Goal: Task Accomplishment & Management: Use online tool/utility

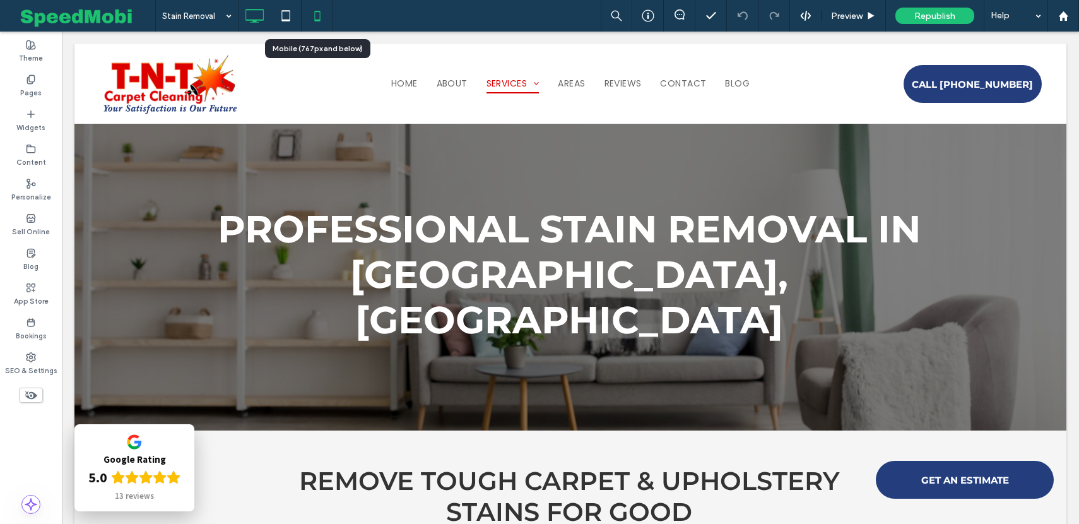
click at [322, 18] on icon at bounding box center [317, 15] width 25 height 25
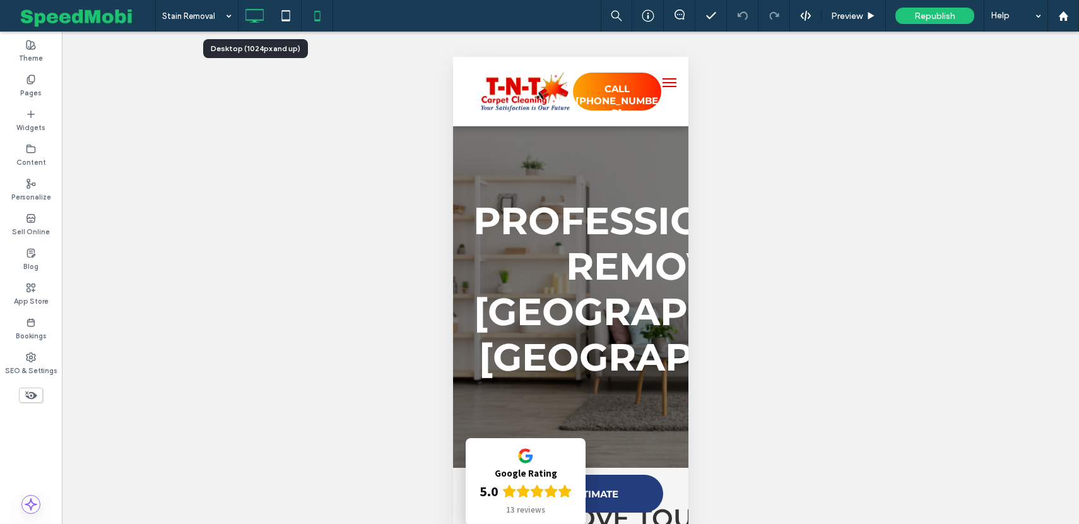
click at [261, 15] on icon at bounding box center [254, 15] width 25 height 25
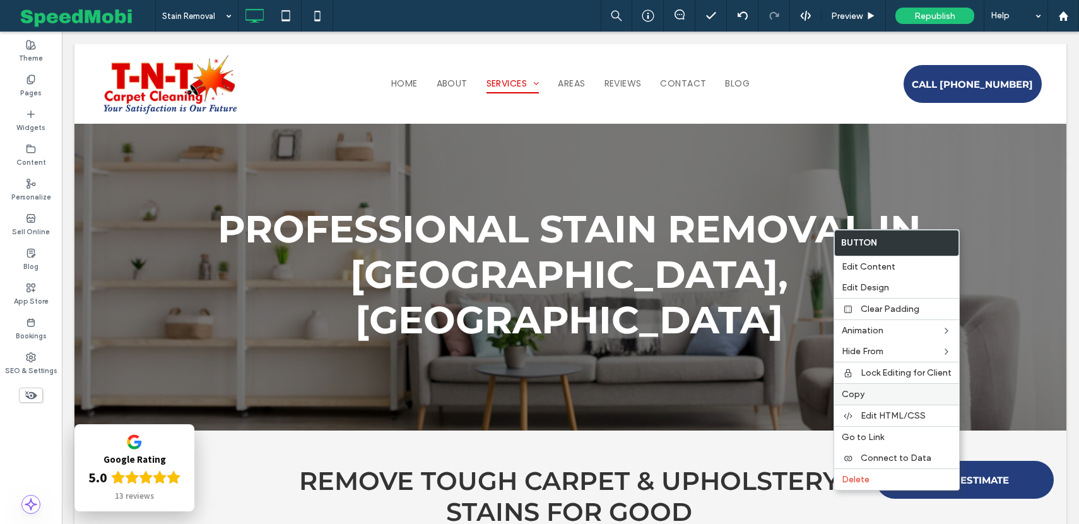
click at [883, 391] on label "Copy" at bounding box center [897, 394] width 110 height 11
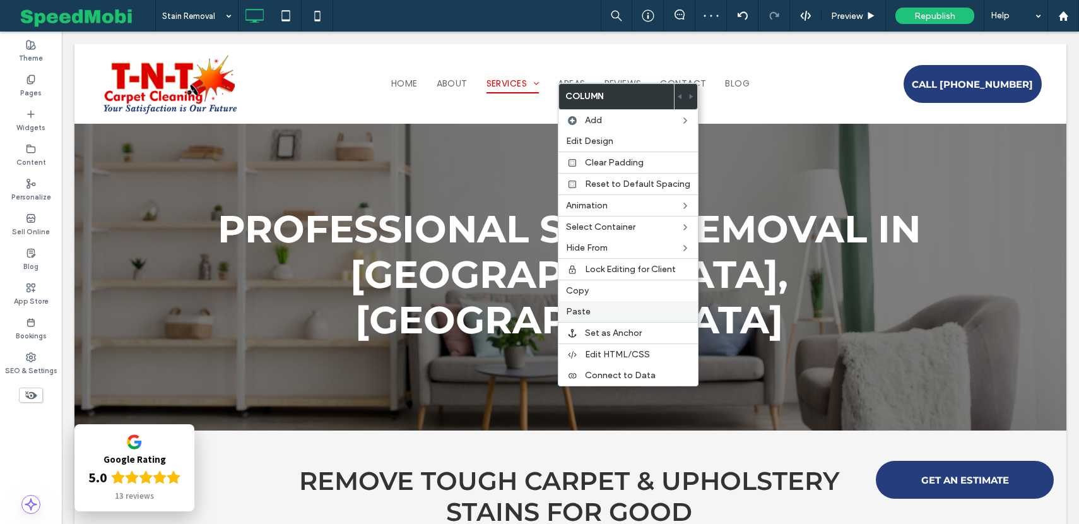
click at [573, 315] on span "Paste" at bounding box center [578, 311] width 25 height 11
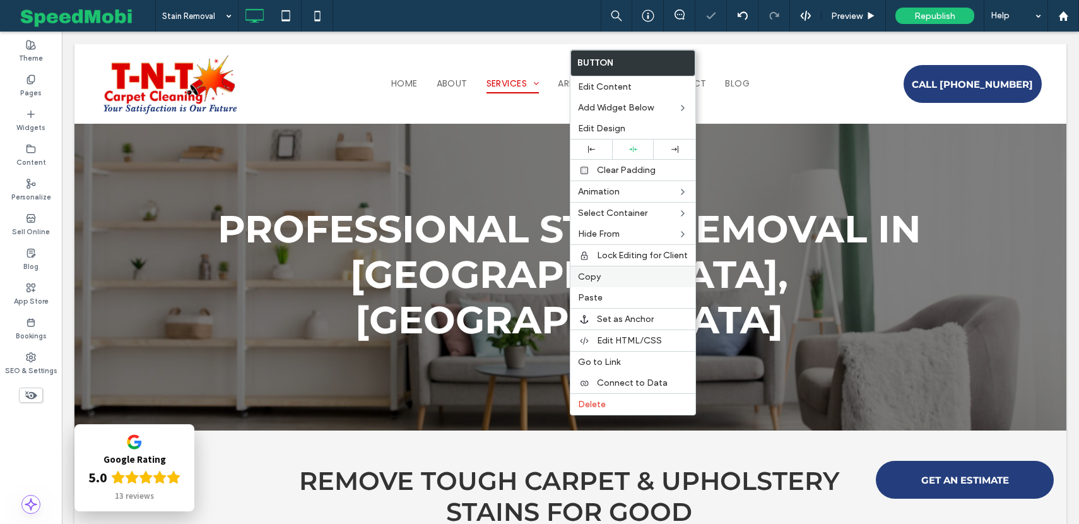
click at [596, 276] on span "Copy" at bounding box center [589, 276] width 23 height 11
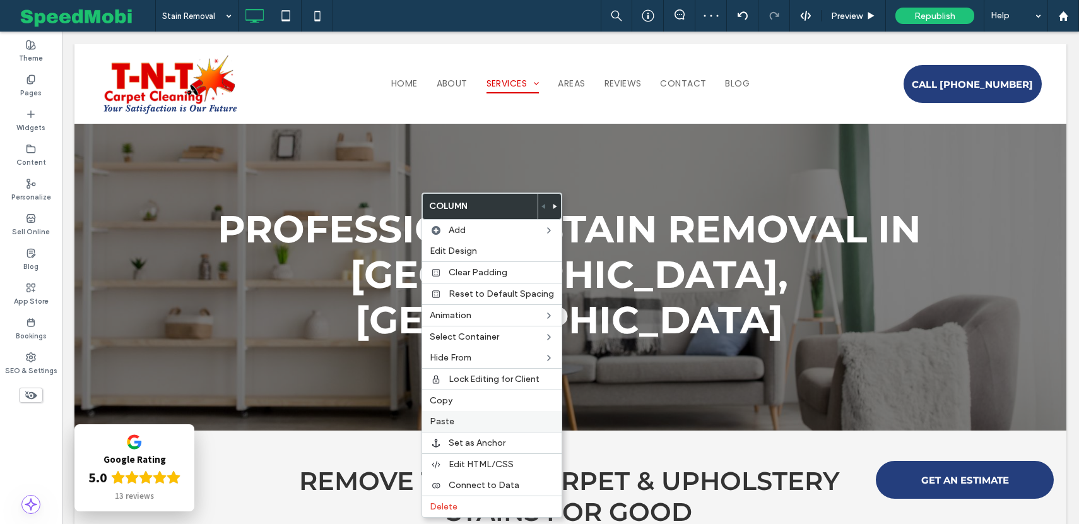
click at [448, 420] on span "Paste" at bounding box center [442, 421] width 25 height 11
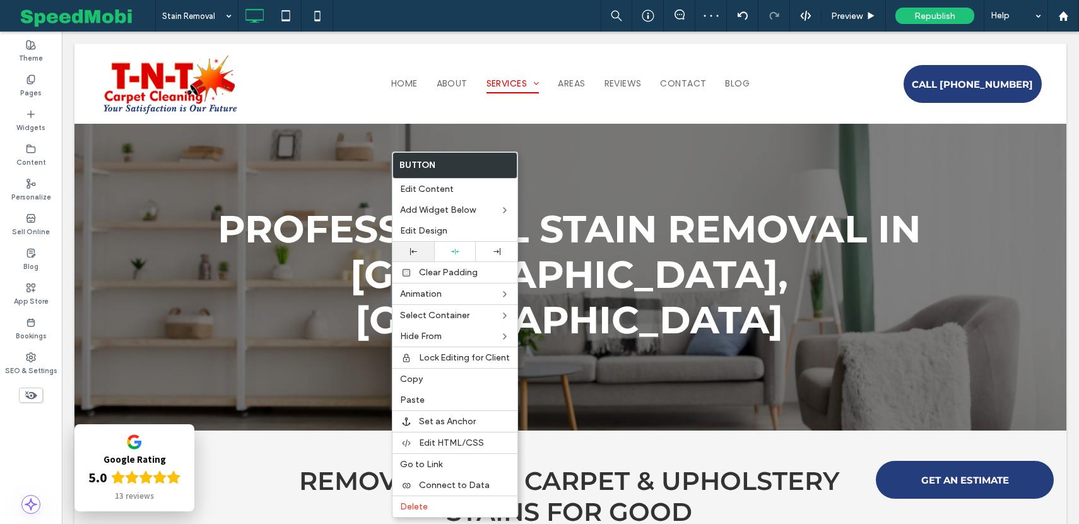
click at [410, 257] on div at bounding box center [413, 252] width 42 height 20
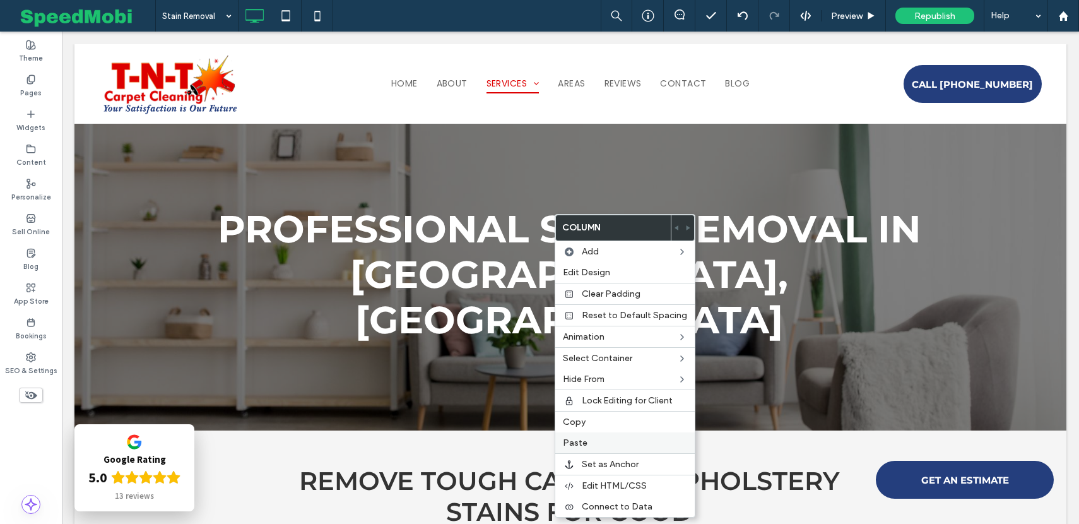
click at [586, 444] on label "Paste" at bounding box center [625, 442] width 124 height 11
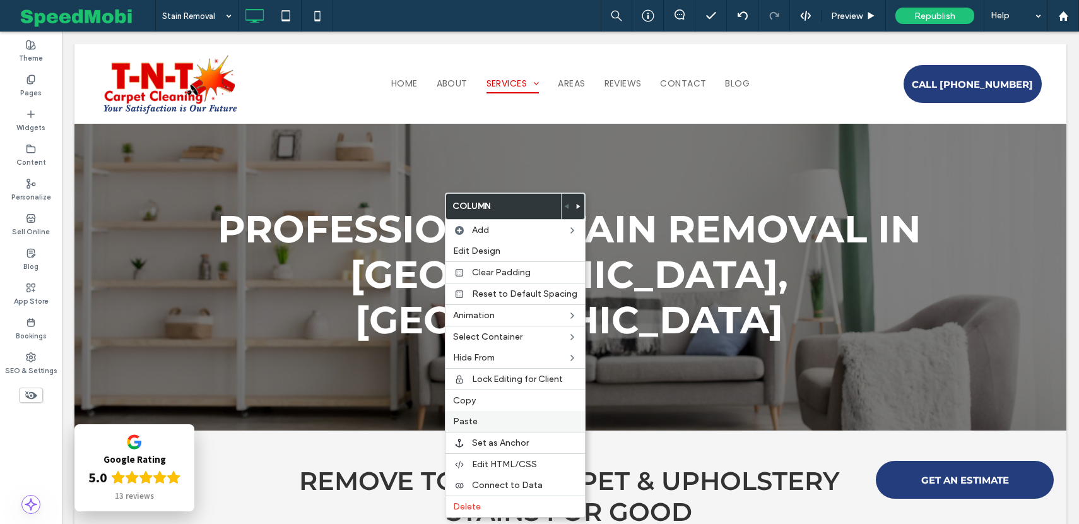
click at [473, 420] on span "Paste" at bounding box center [465, 421] width 25 height 11
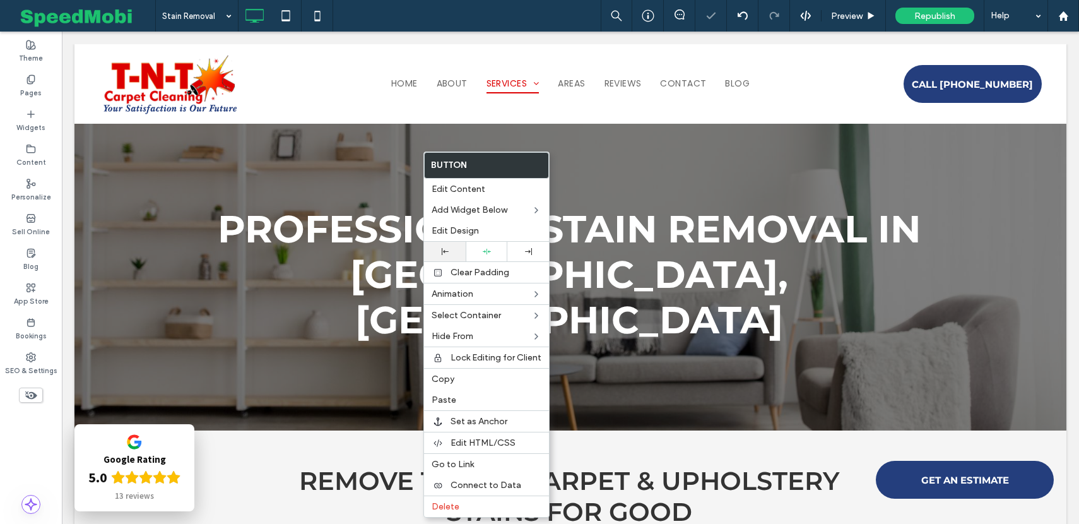
click at [442, 246] on div at bounding box center [445, 252] width 42 height 20
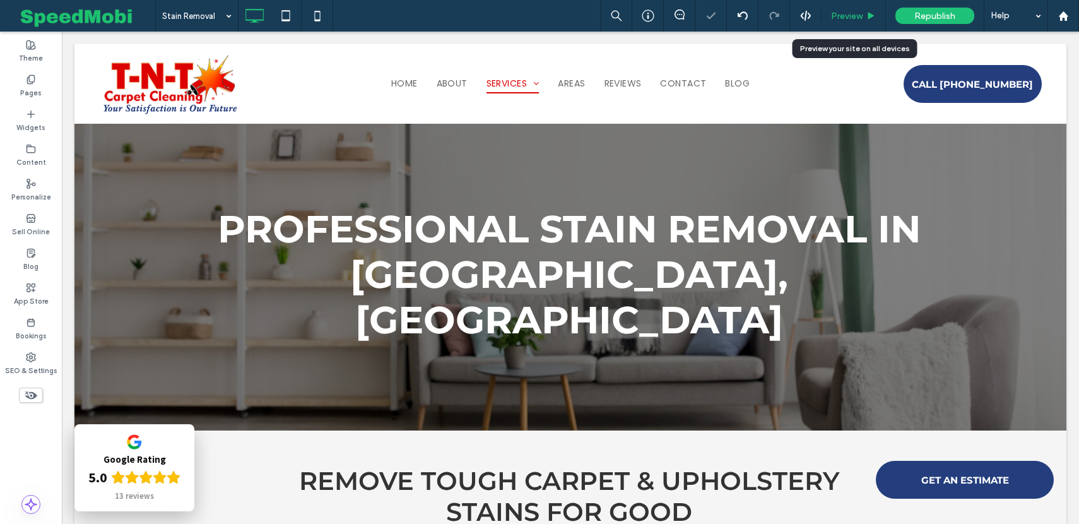
click at [842, 18] on span "Preview" at bounding box center [847, 16] width 32 height 11
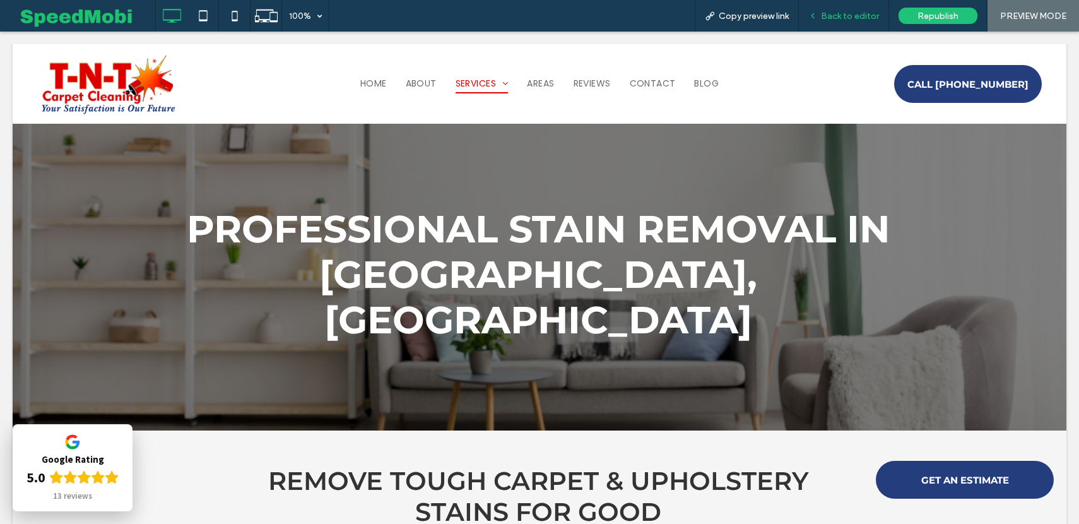
click at [828, 11] on span "Back to editor" at bounding box center [850, 16] width 58 height 11
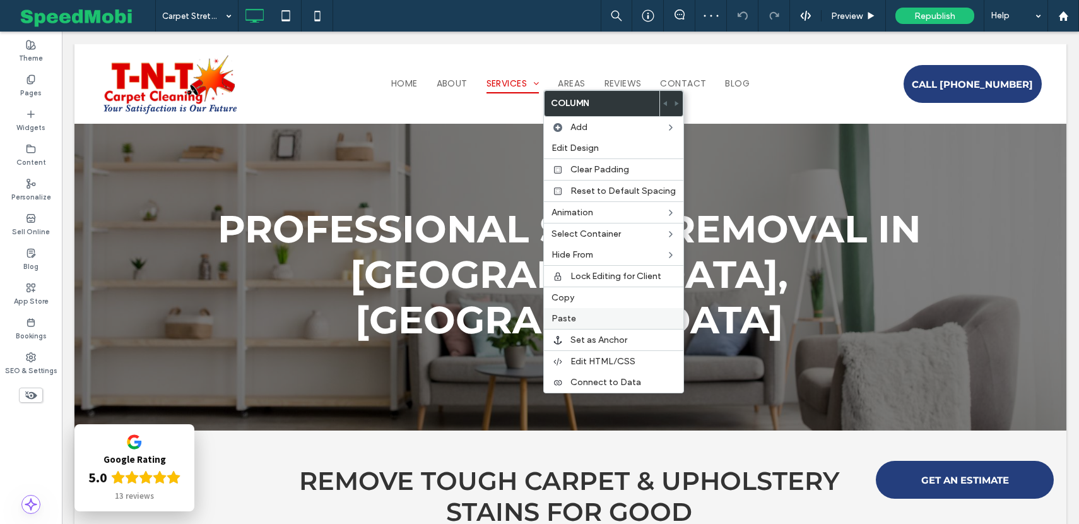
click at [563, 319] on span "Paste" at bounding box center [563, 318] width 25 height 11
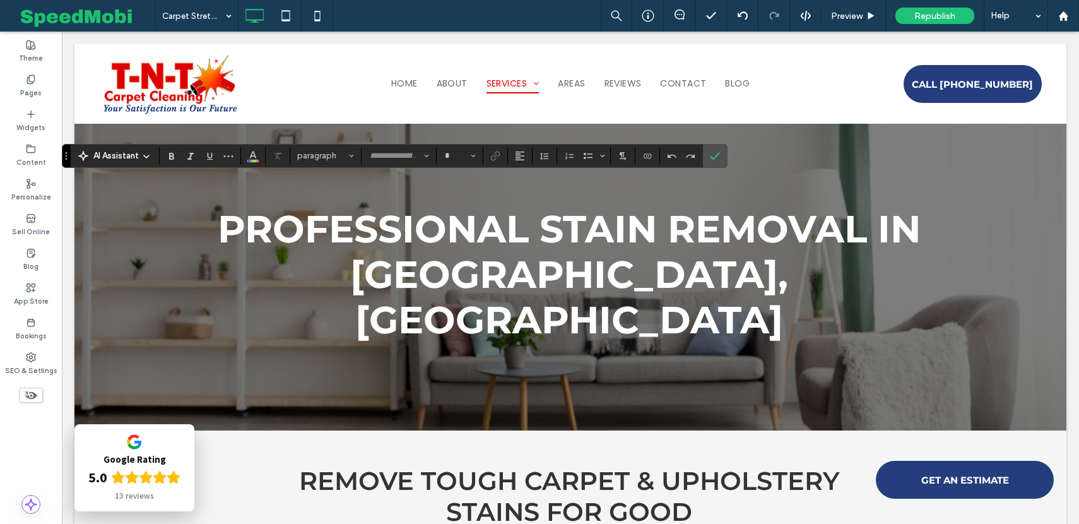
type input "*******"
type input "**"
click at [169, 155] on use "Bold" at bounding box center [171, 156] width 5 height 7
click at [562, 156] on label "Numbered List" at bounding box center [569, 156] width 19 height 18
click at [594, 153] on label "Bulleted List" at bounding box center [588, 156] width 19 height 18
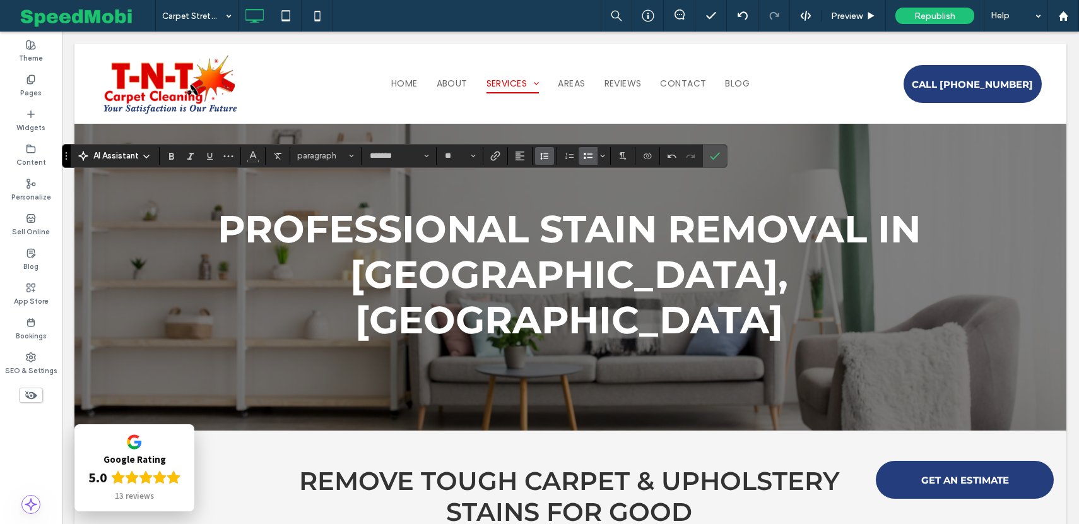
click at [536, 151] on button "Line Height" at bounding box center [544, 156] width 19 height 18
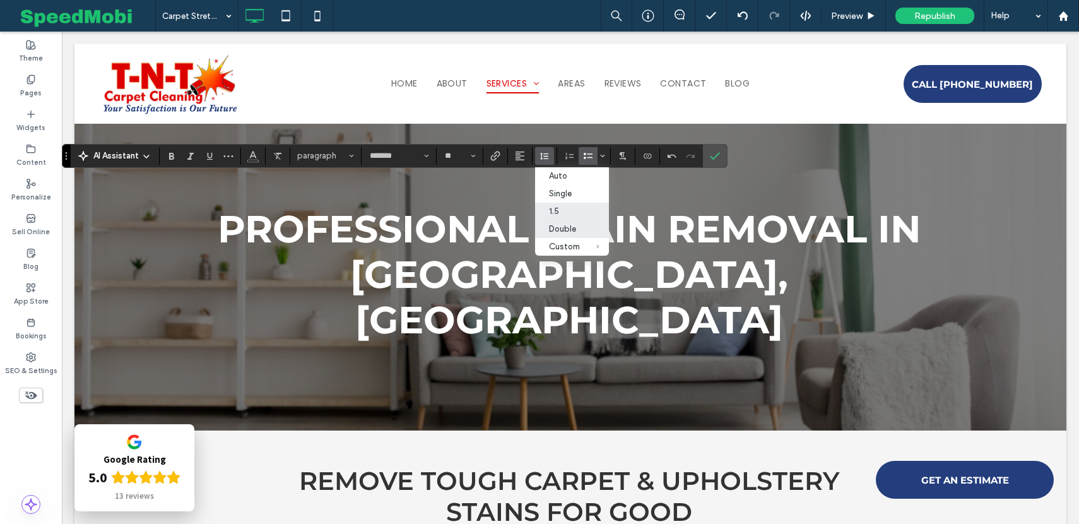
click at [558, 225] on label "Double" at bounding box center [572, 229] width 74 height 18
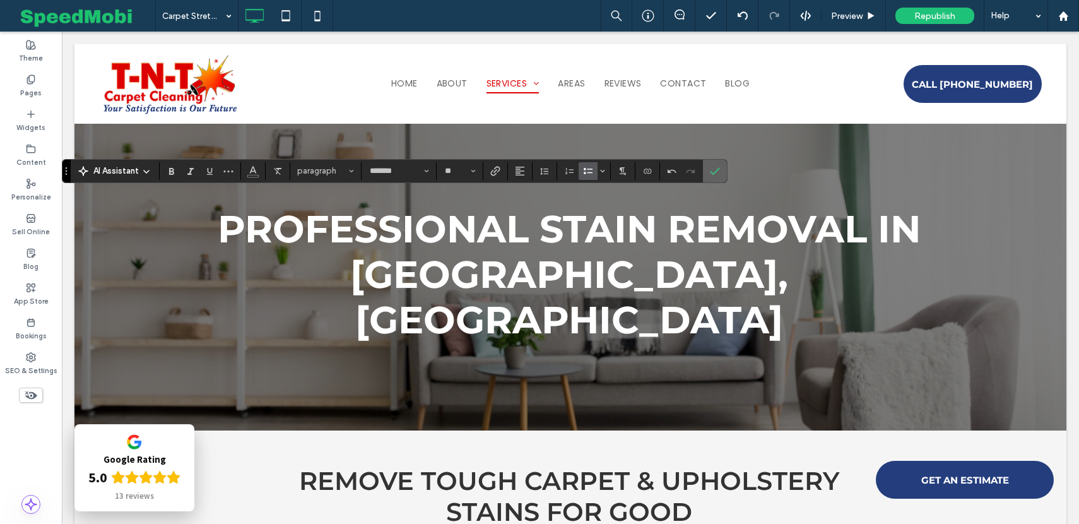
click at [719, 170] on icon "Confirm" at bounding box center [715, 171] width 10 height 10
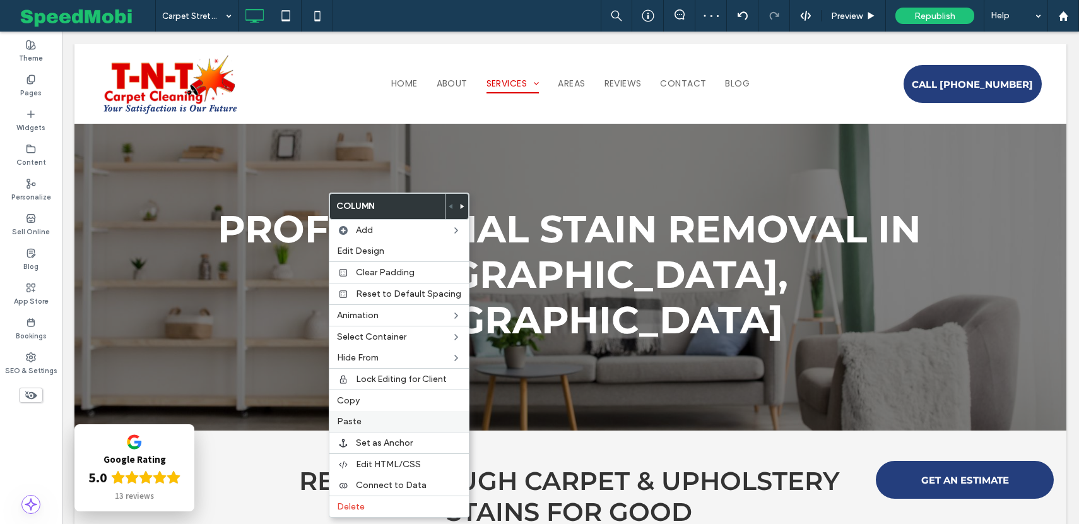
click at [360, 416] on label "Paste" at bounding box center [399, 421] width 124 height 11
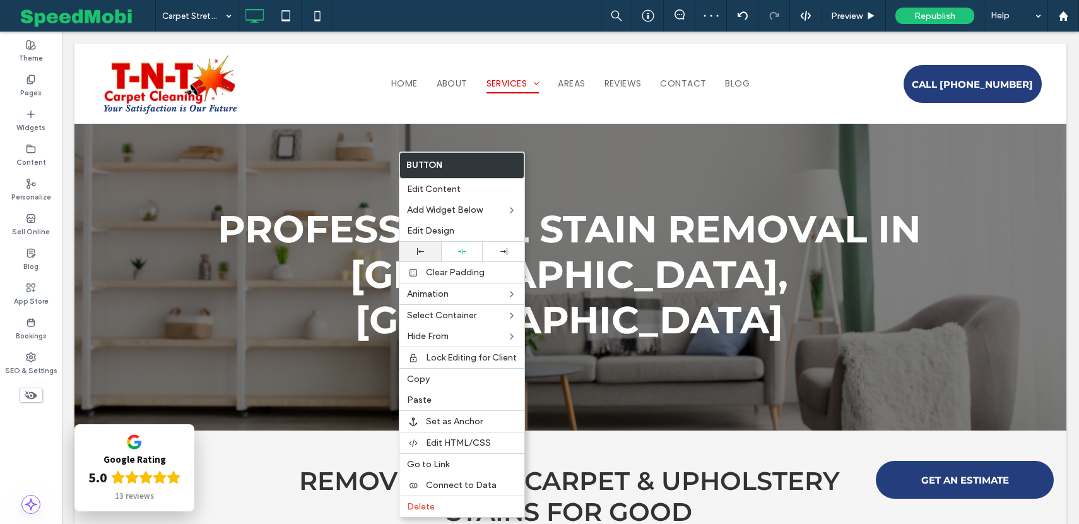
click at [412, 249] on div at bounding box center [420, 251] width 29 height 7
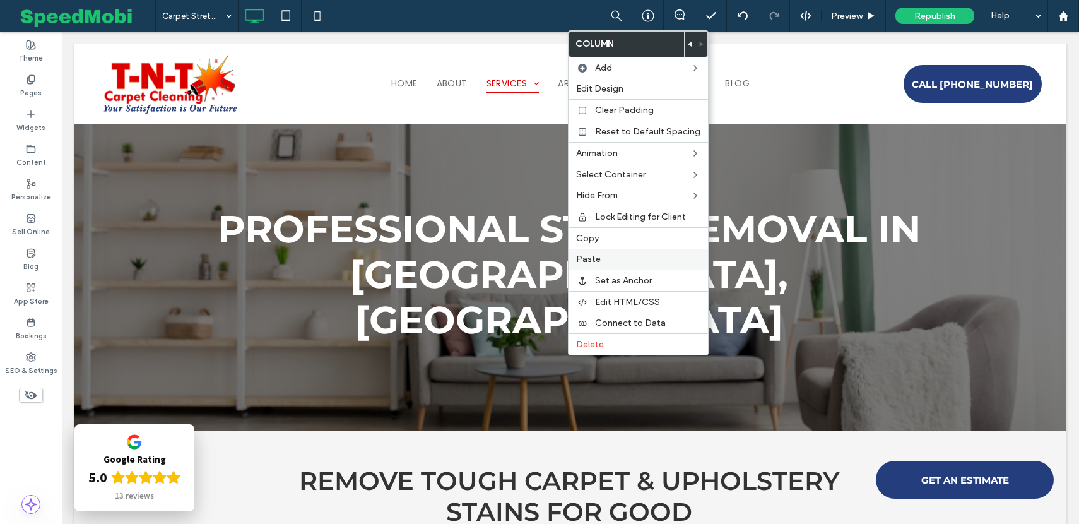
click at [587, 258] on span "Paste" at bounding box center [588, 259] width 25 height 11
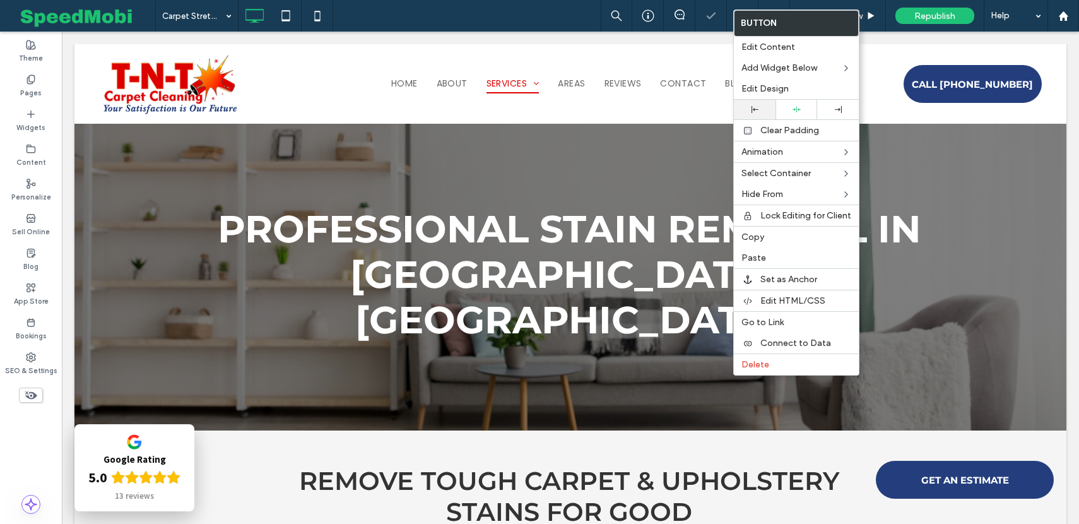
click at [754, 104] on div at bounding box center [755, 110] width 42 height 20
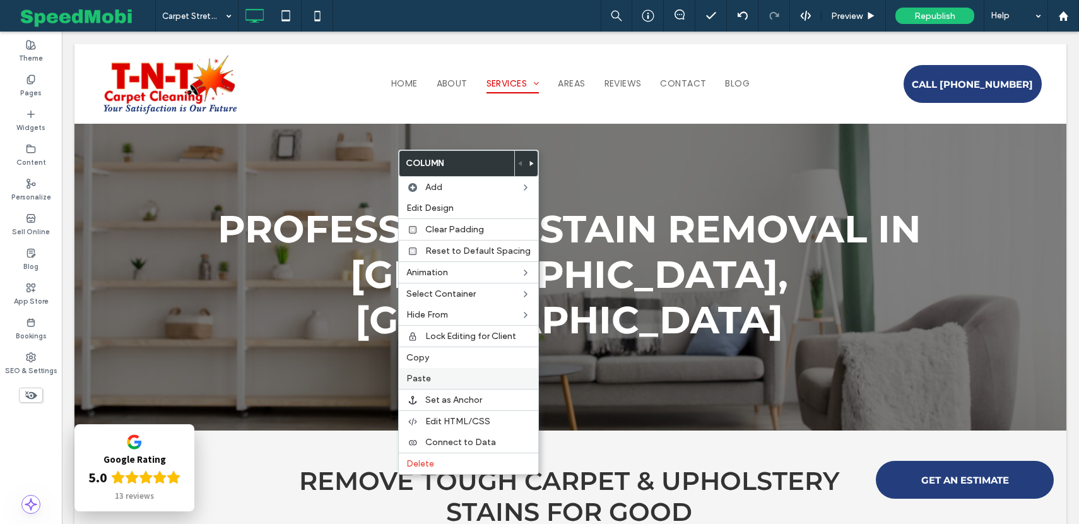
click at [423, 375] on span "Paste" at bounding box center [418, 378] width 25 height 11
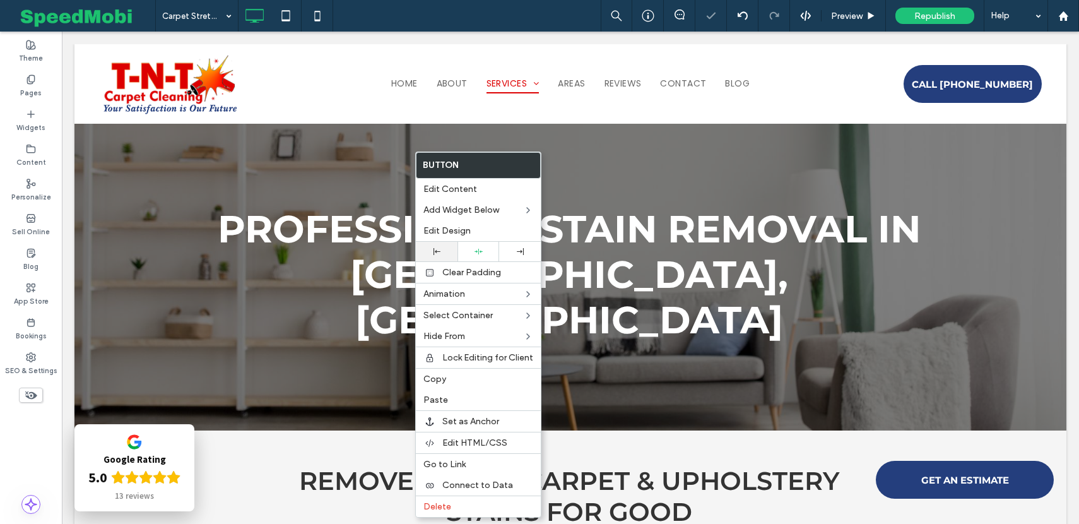
click at [427, 249] on div at bounding box center [436, 251] width 29 height 7
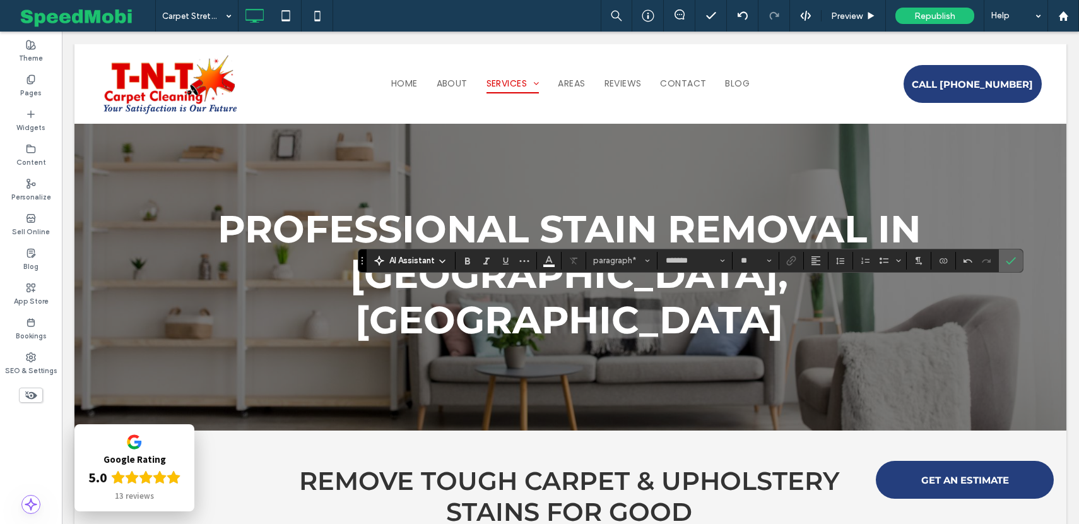
click at [1017, 263] on label "Confirm" at bounding box center [1010, 260] width 19 height 23
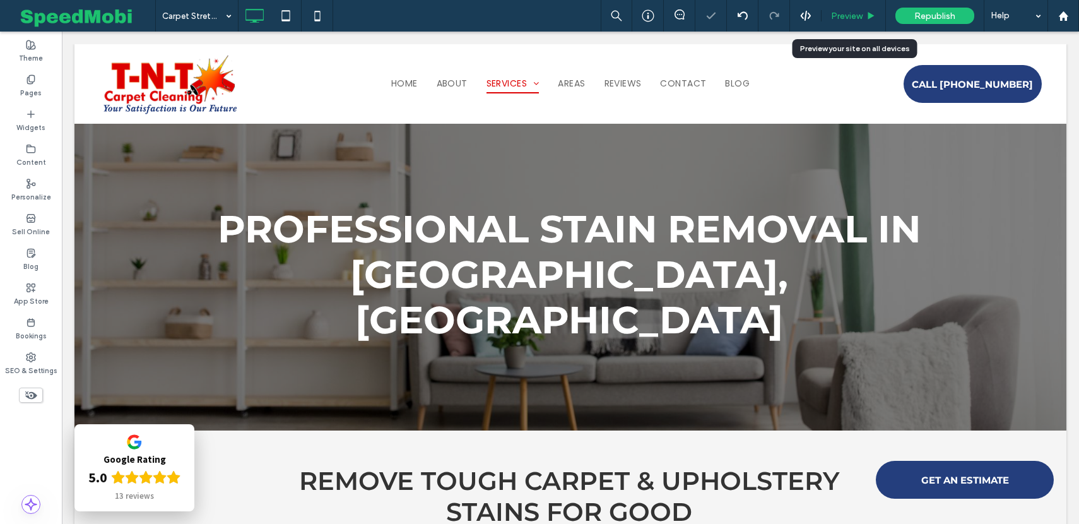
click at [855, 15] on span "Preview" at bounding box center [847, 16] width 32 height 11
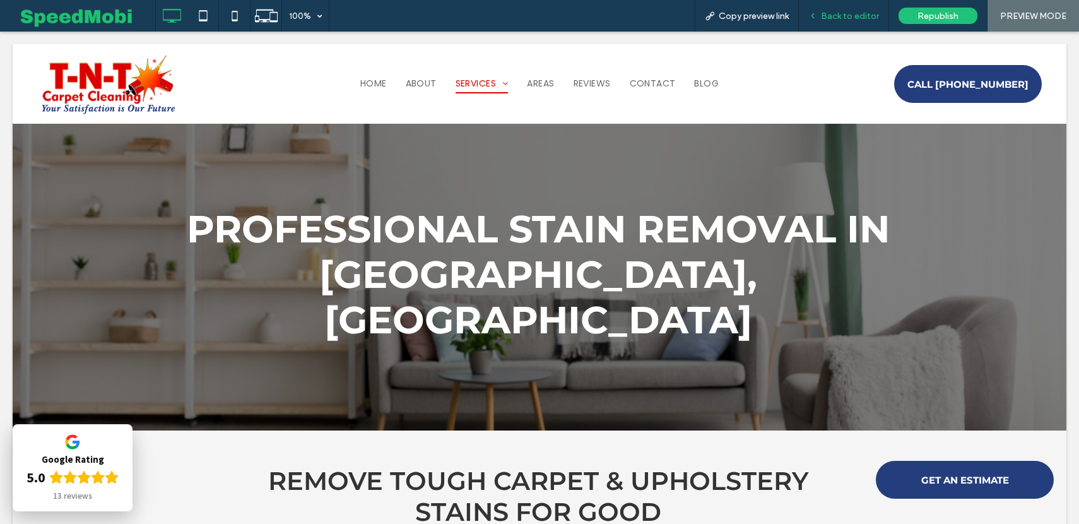
click at [848, 11] on span "Back to editor" at bounding box center [850, 16] width 58 height 11
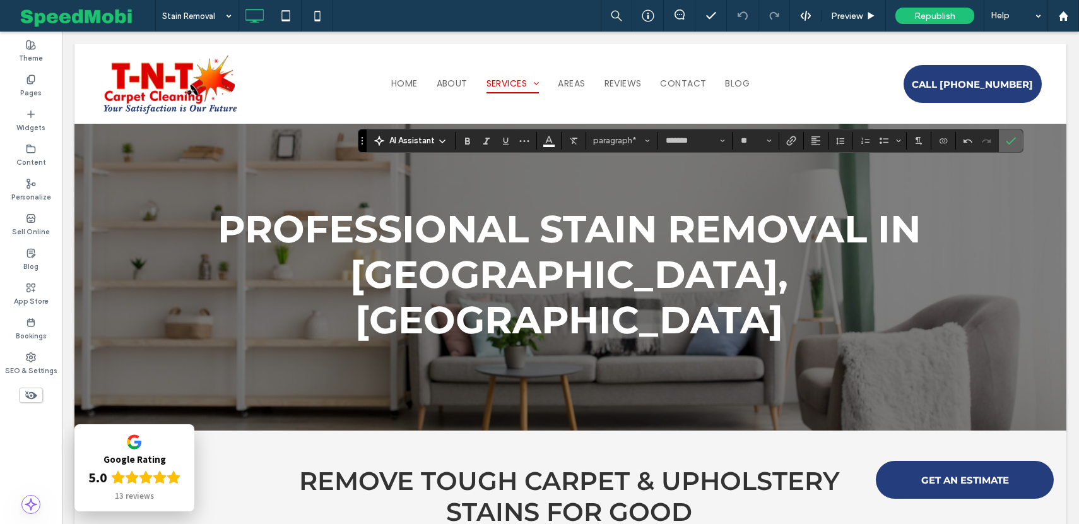
click at [1011, 142] on use "Confirm" at bounding box center [1011, 141] width 10 height 8
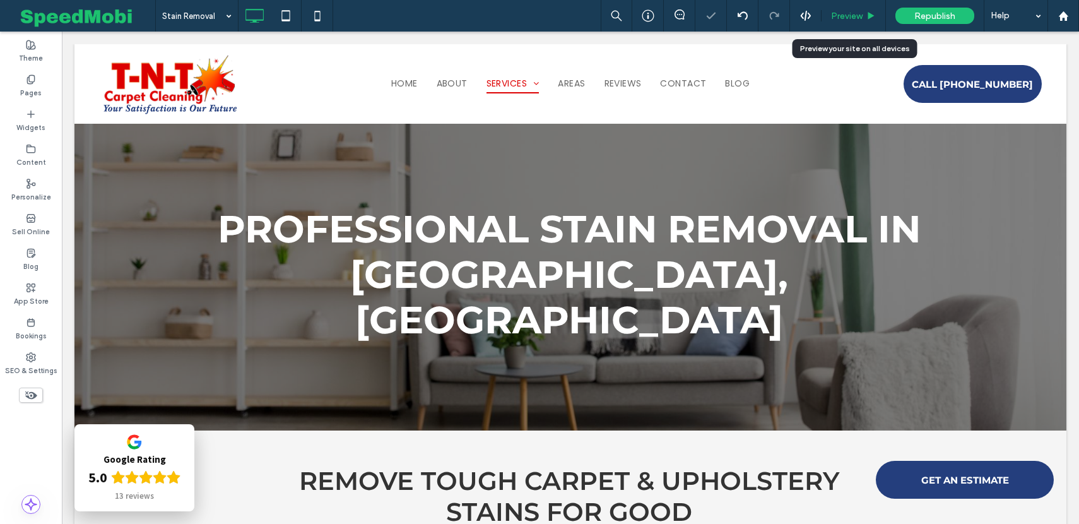
click at [857, 19] on span "Preview" at bounding box center [847, 16] width 32 height 11
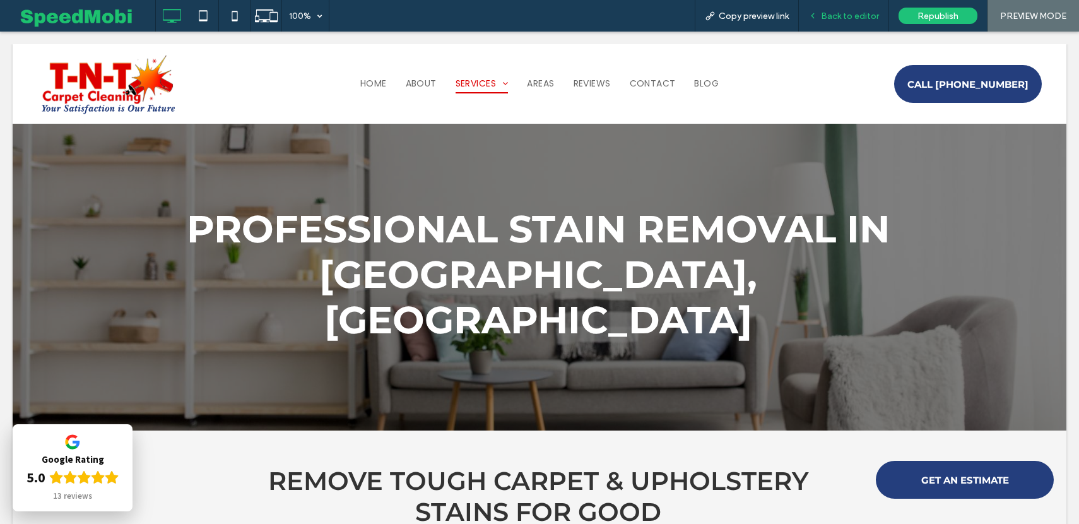
click at [854, 17] on span "Back to editor" at bounding box center [850, 16] width 58 height 11
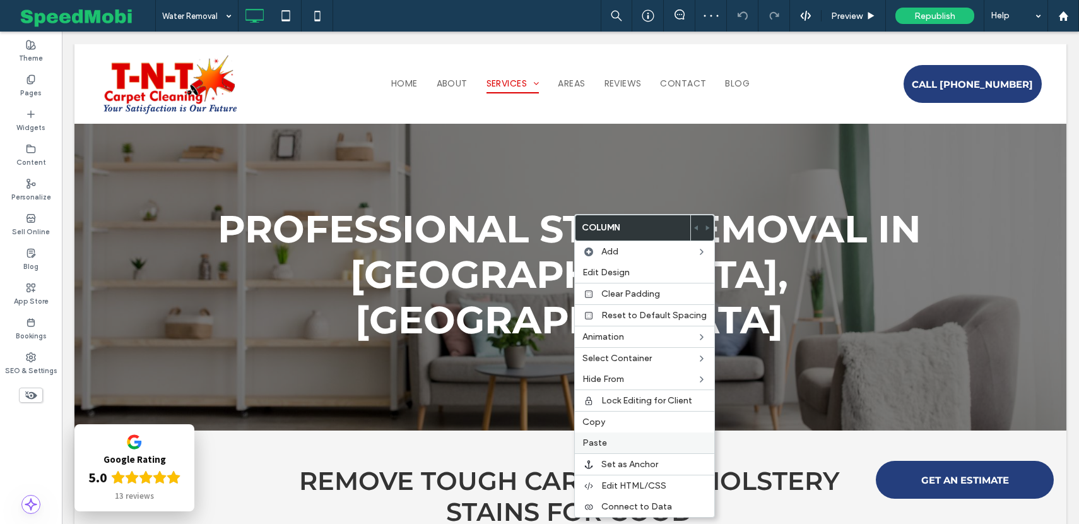
click at [610, 441] on label "Paste" at bounding box center [644, 442] width 124 height 11
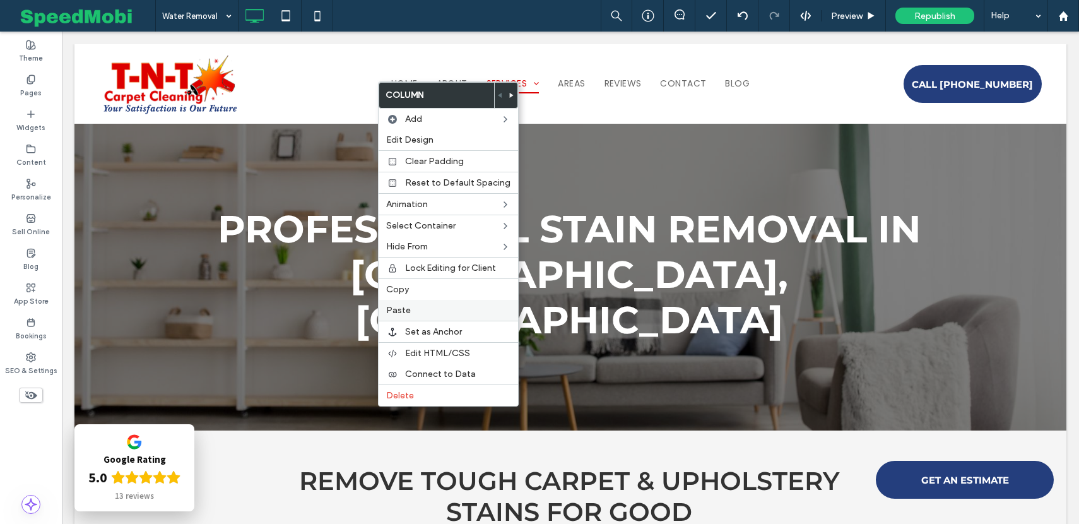
click at [404, 310] on span "Paste" at bounding box center [398, 310] width 25 height 11
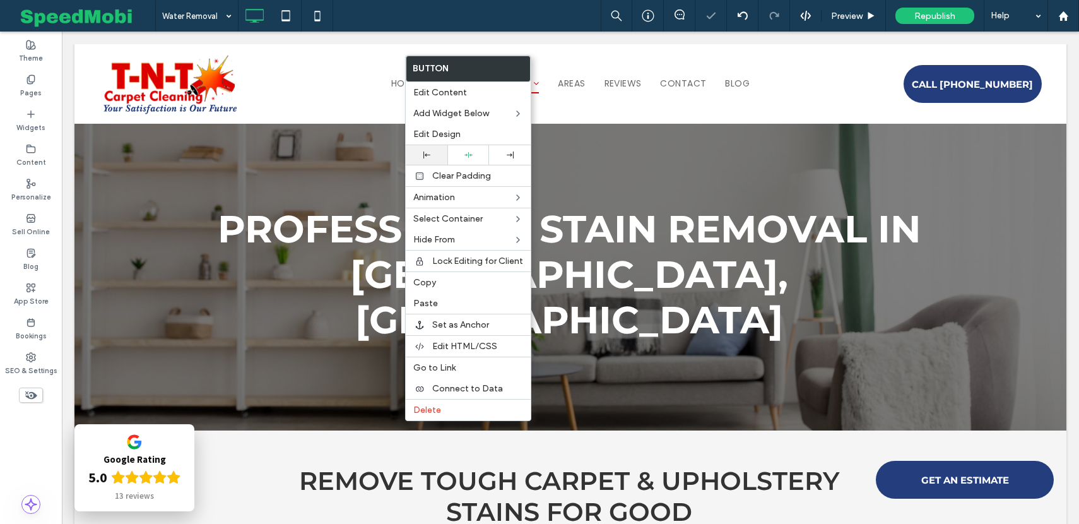
click at [418, 151] on div at bounding box center [426, 154] width 29 height 7
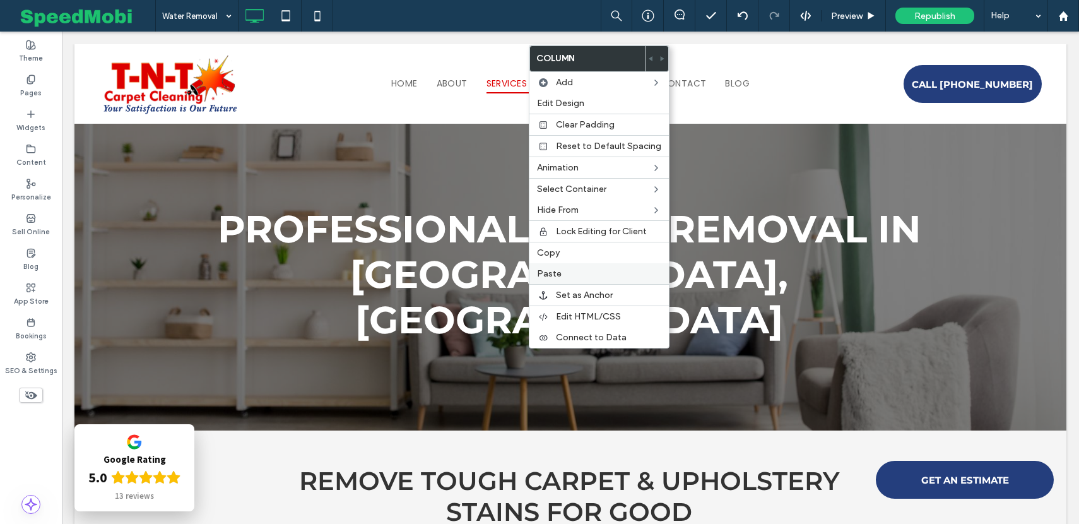
click at [557, 274] on span "Paste" at bounding box center [549, 273] width 25 height 11
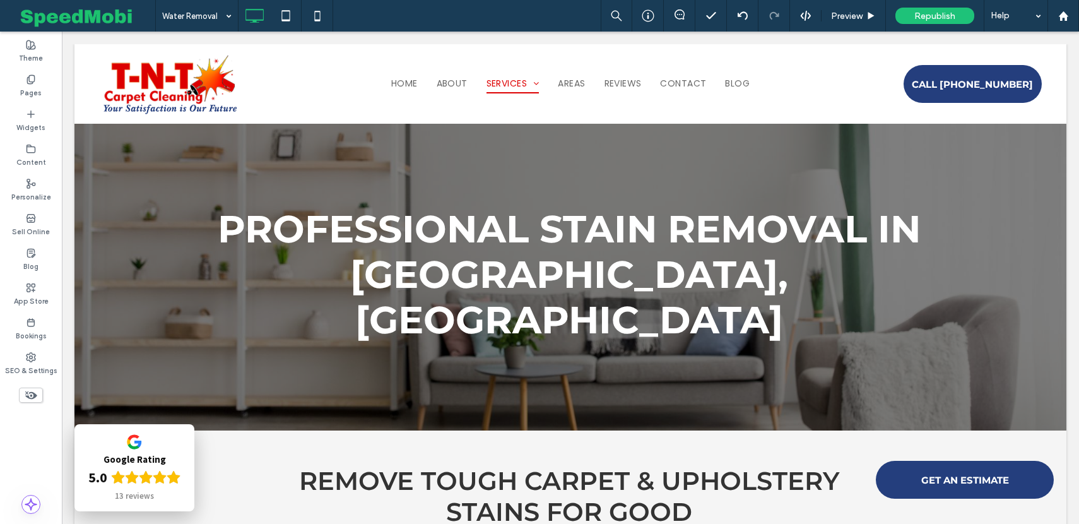
type input "*******"
type input "**"
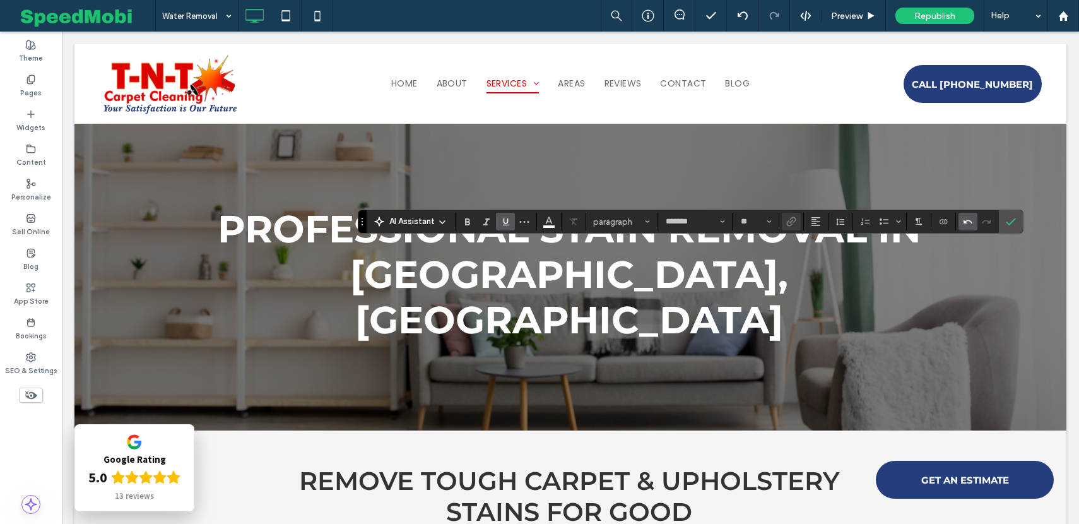
click at [970, 214] on span "Undo" at bounding box center [968, 221] width 10 height 16
click at [505, 218] on icon "Underline" at bounding box center [505, 221] width 10 height 10
click at [1006, 223] on icon "Confirm" at bounding box center [1011, 221] width 10 height 10
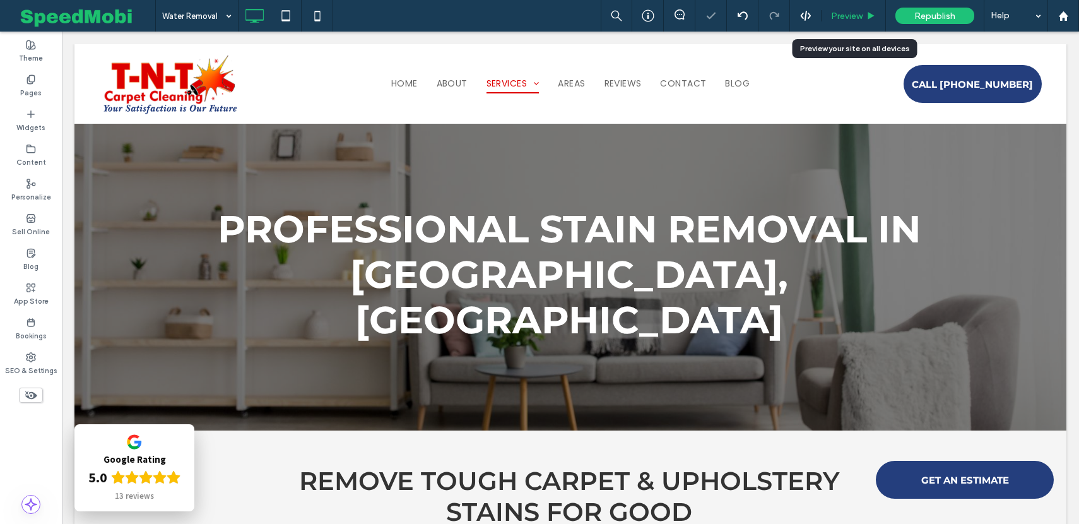
click at [859, 13] on span "Preview" at bounding box center [847, 16] width 32 height 11
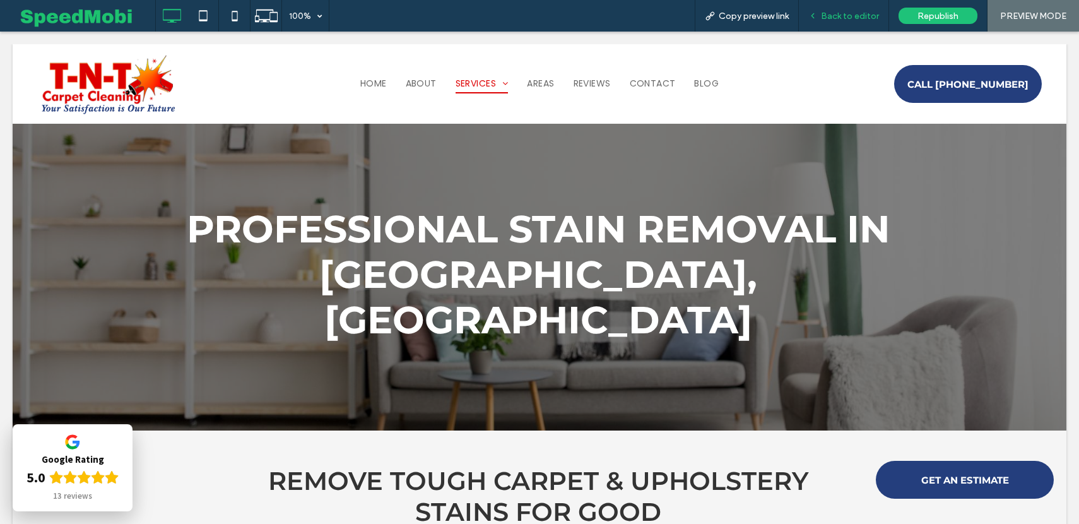
click at [846, 16] on span "Back to editor" at bounding box center [850, 16] width 58 height 11
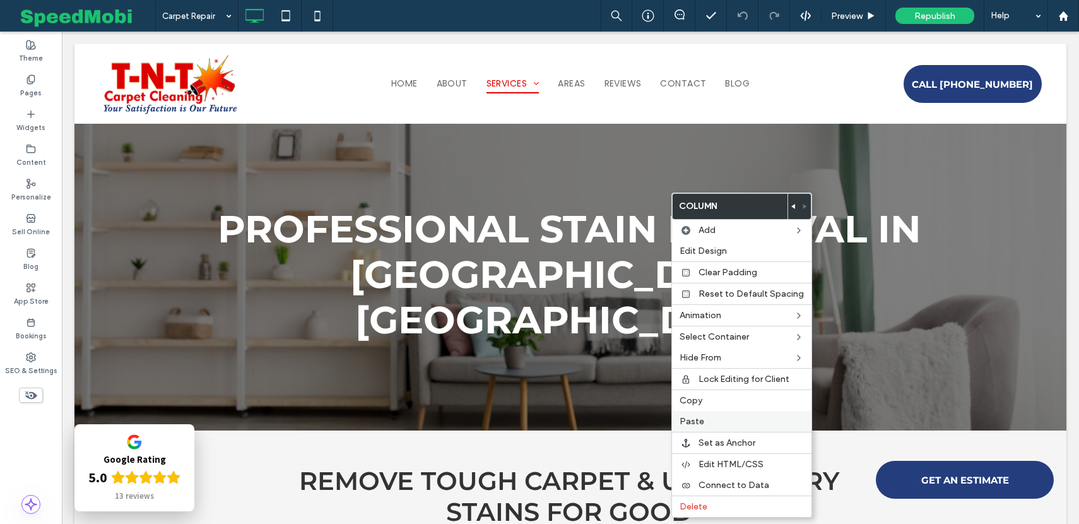
click at [697, 425] on span "Paste" at bounding box center [692, 421] width 25 height 11
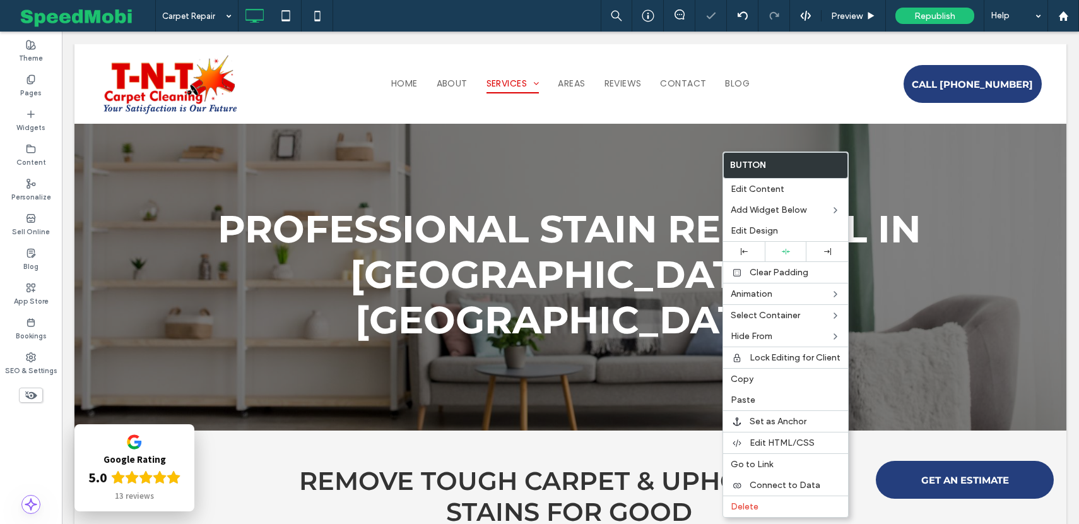
click at [745, 252] on icon at bounding box center [744, 251] width 7 height 7
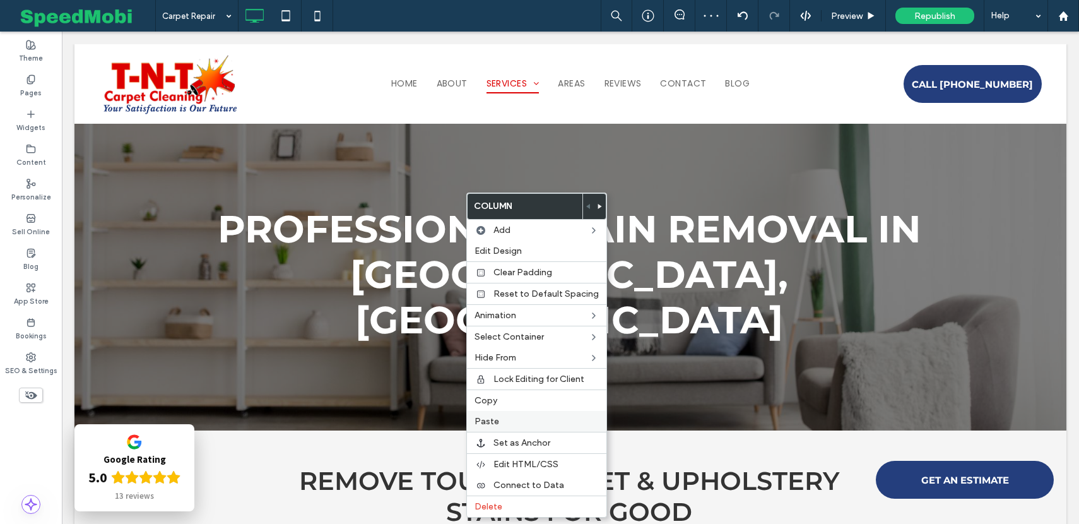
click at [509, 422] on label "Paste" at bounding box center [537, 421] width 124 height 11
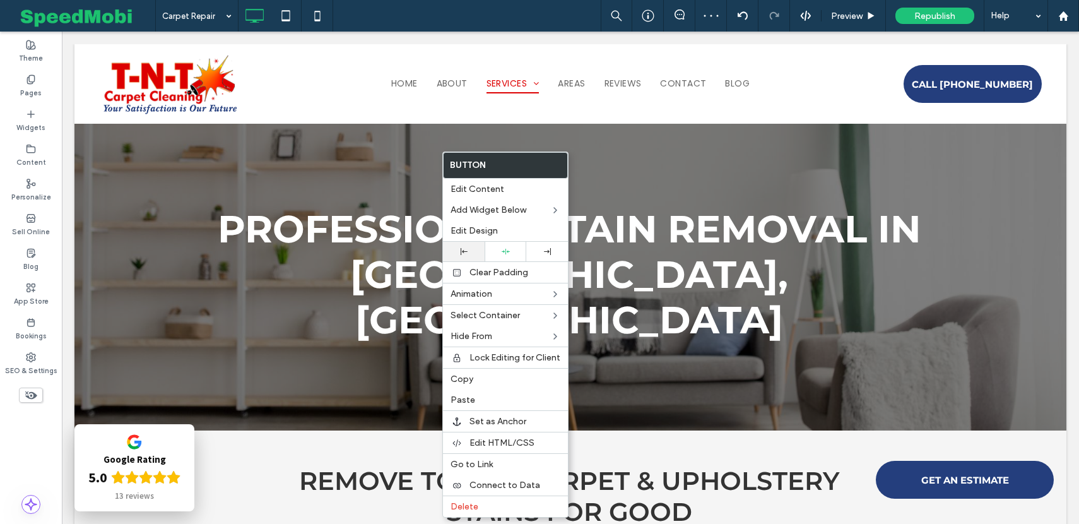
click at [458, 249] on div at bounding box center [463, 251] width 29 height 7
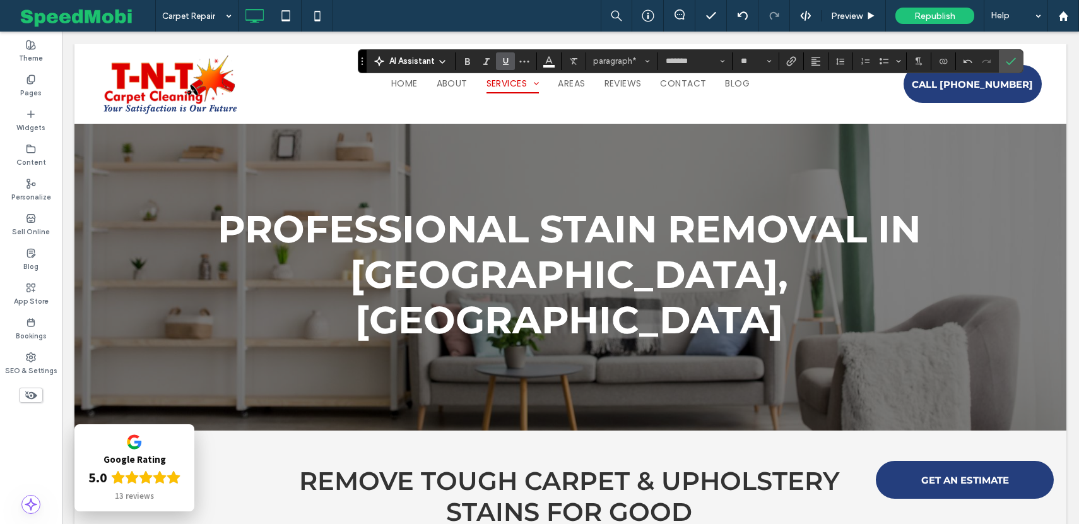
click at [503, 62] on icon "Underline" at bounding box center [505, 61] width 10 height 10
click at [1015, 60] on icon "Confirm" at bounding box center [1011, 61] width 10 height 10
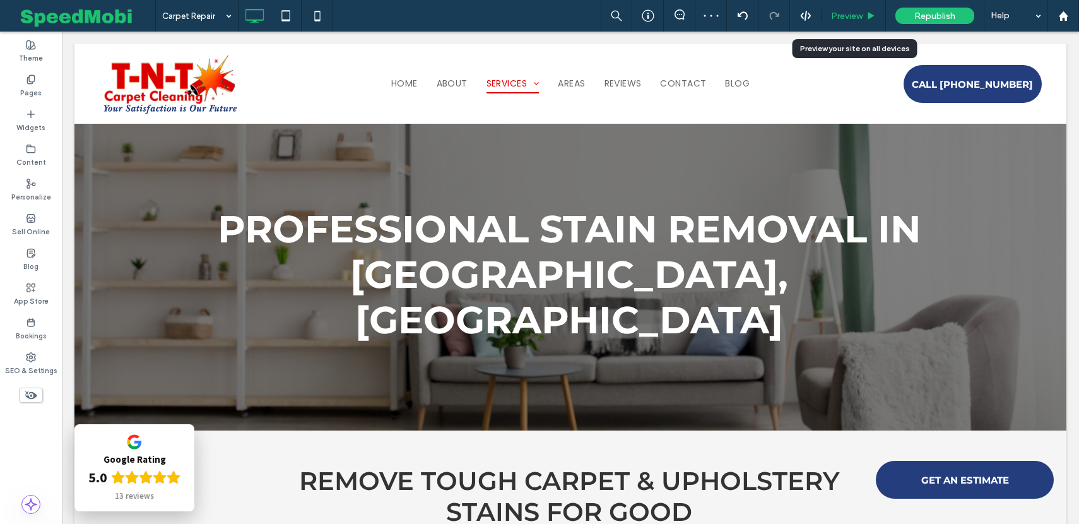
click at [860, 1] on div "Preview" at bounding box center [854, 16] width 64 height 32
click at [859, 8] on div "Preview" at bounding box center [854, 16] width 64 height 32
click at [853, 15] on span "Preview" at bounding box center [847, 16] width 32 height 11
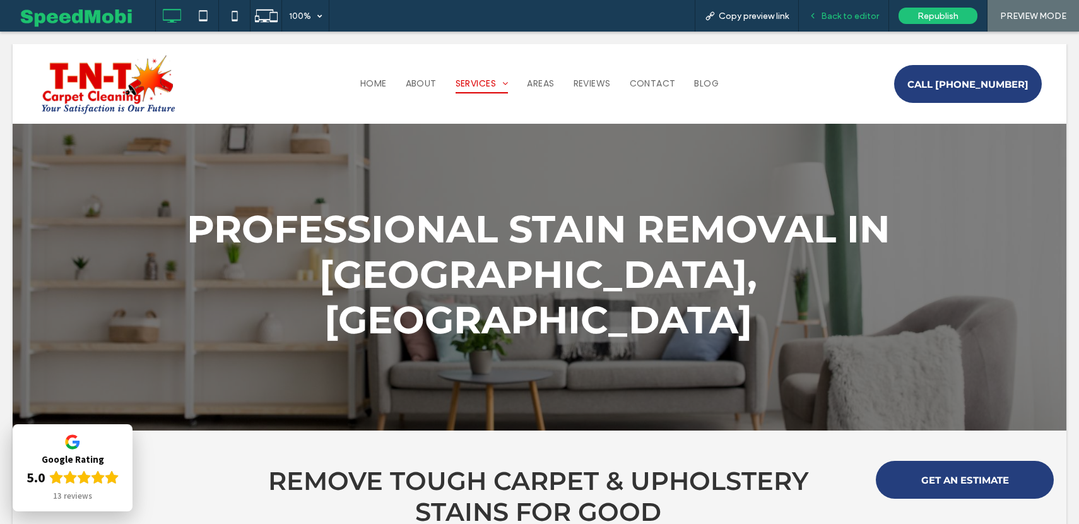
click at [867, 9] on div "Back to editor" at bounding box center [844, 16] width 90 height 32
click at [926, 12] on span "Republish" at bounding box center [937, 16] width 41 height 11
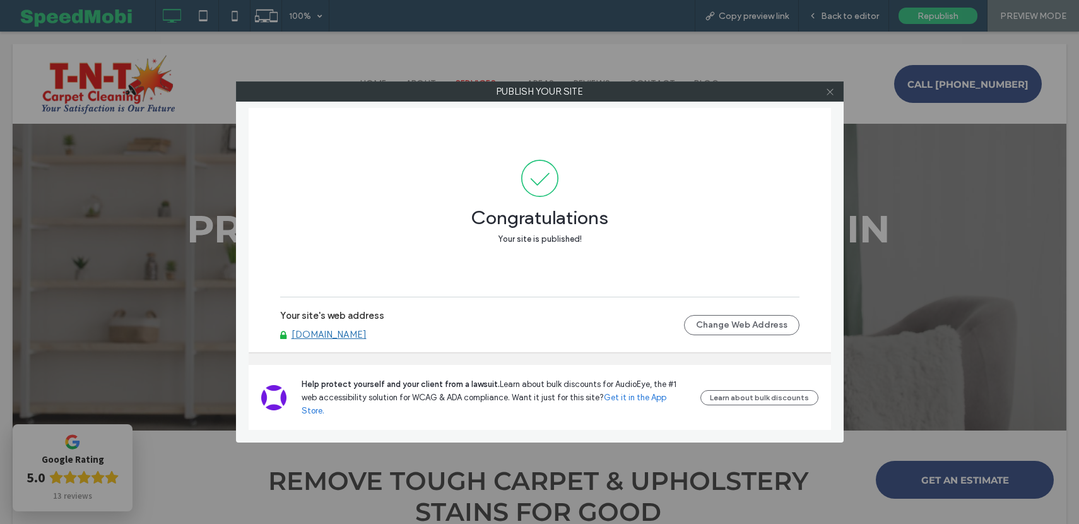
click at [830, 96] on span at bounding box center [829, 91] width 9 height 19
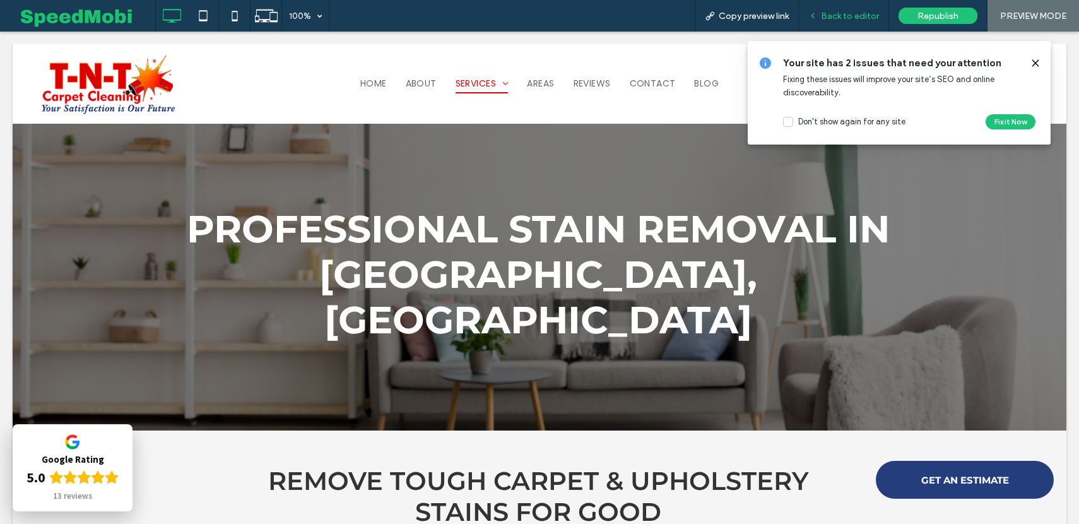
click at [860, 16] on span "Back to editor" at bounding box center [850, 16] width 58 height 11
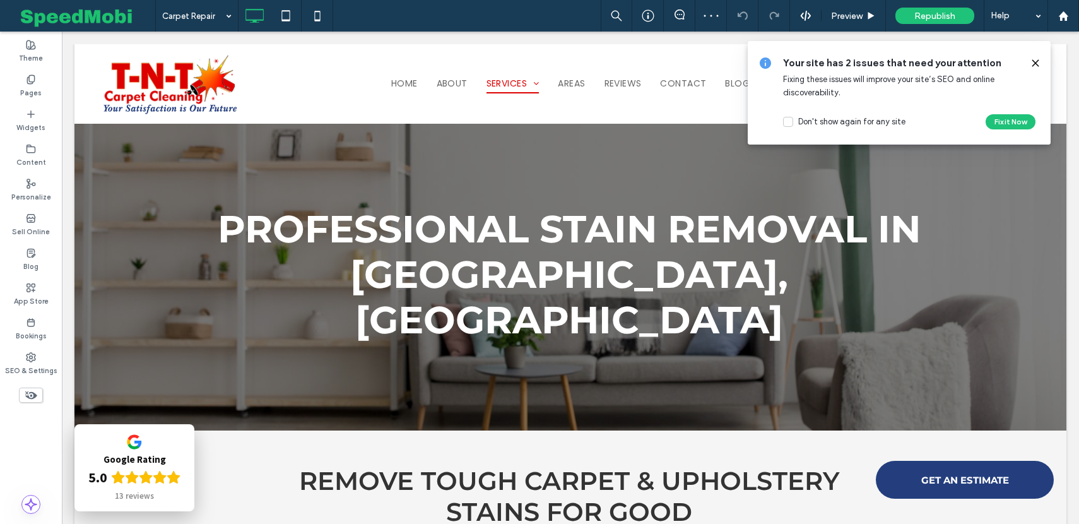
click at [1034, 58] on icon at bounding box center [1035, 63] width 10 height 10
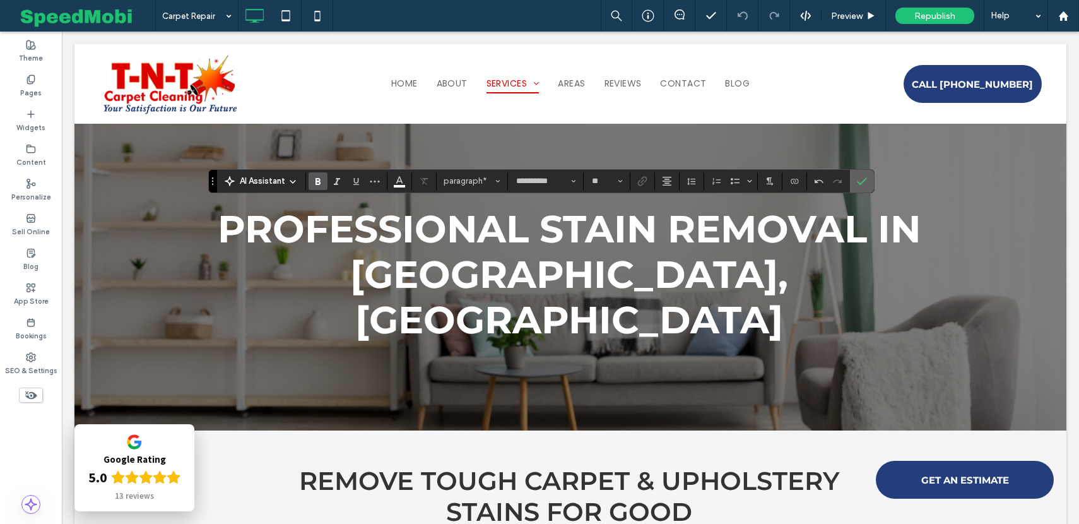
click at [861, 180] on icon "Confirm" at bounding box center [862, 181] width 10 height 10
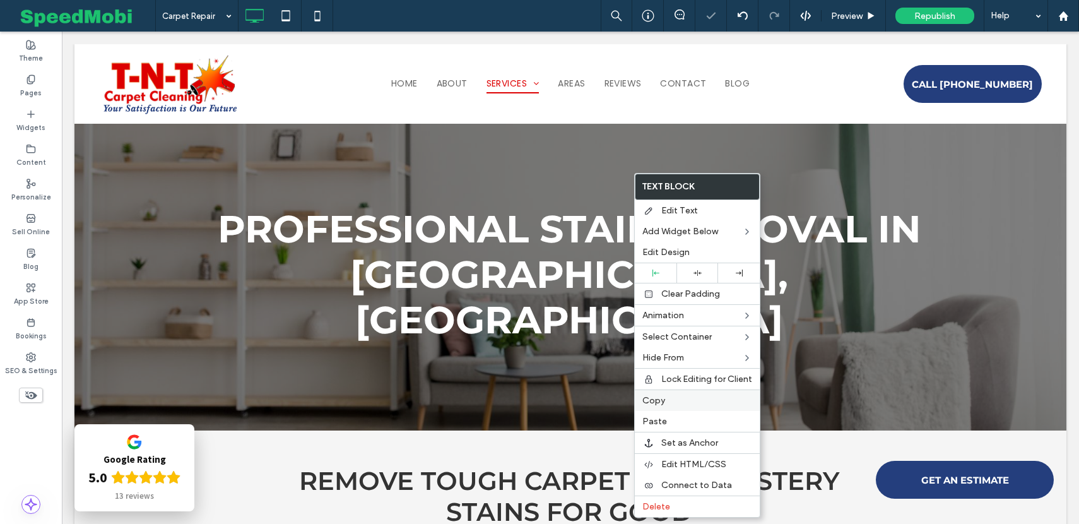
click at [664, 406] on div "Copy" at bounding box center [697, 399] width 125 height 21
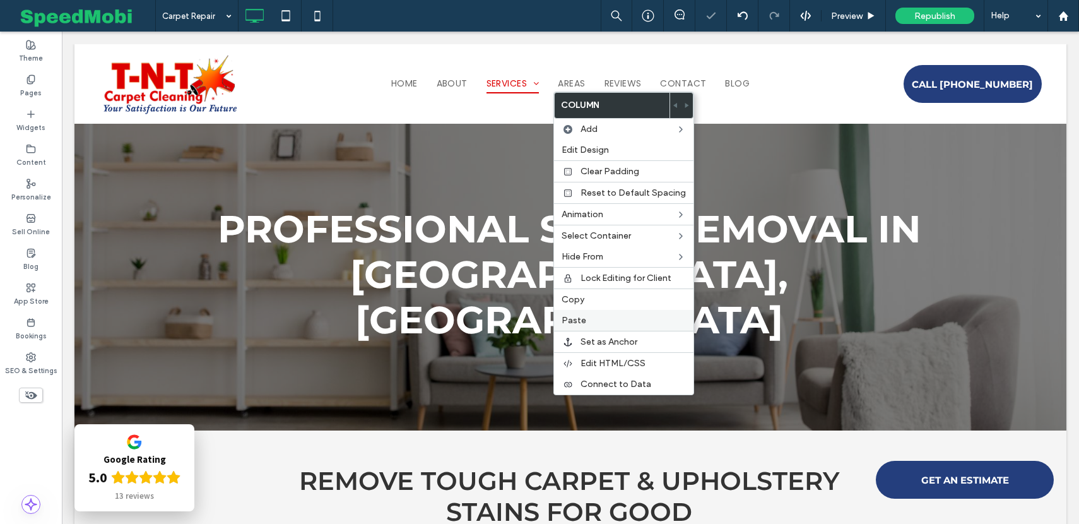
click at [574, 325] on span "Paste" at bounding box center [574, 320] width 25 height 11
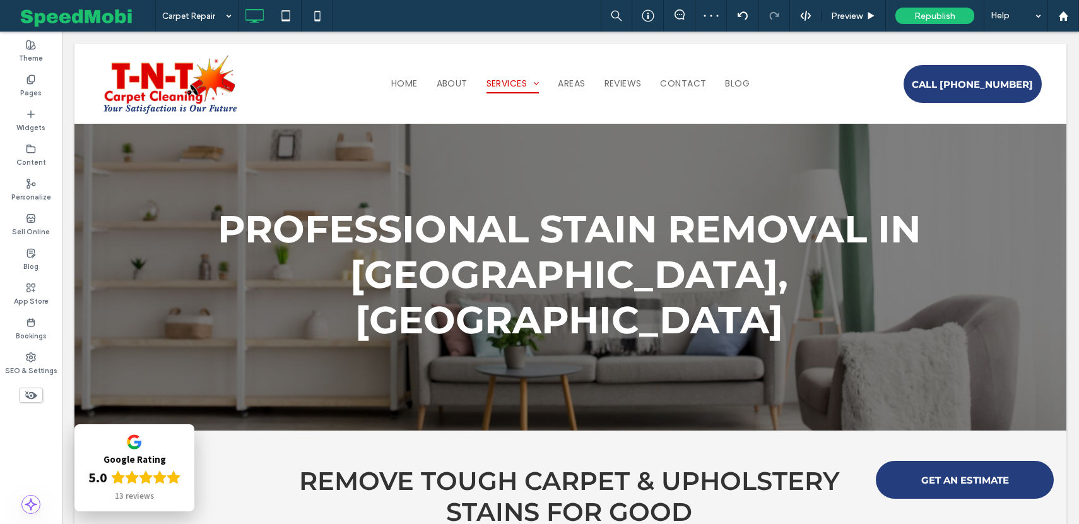
type input "**********"
type input "**"
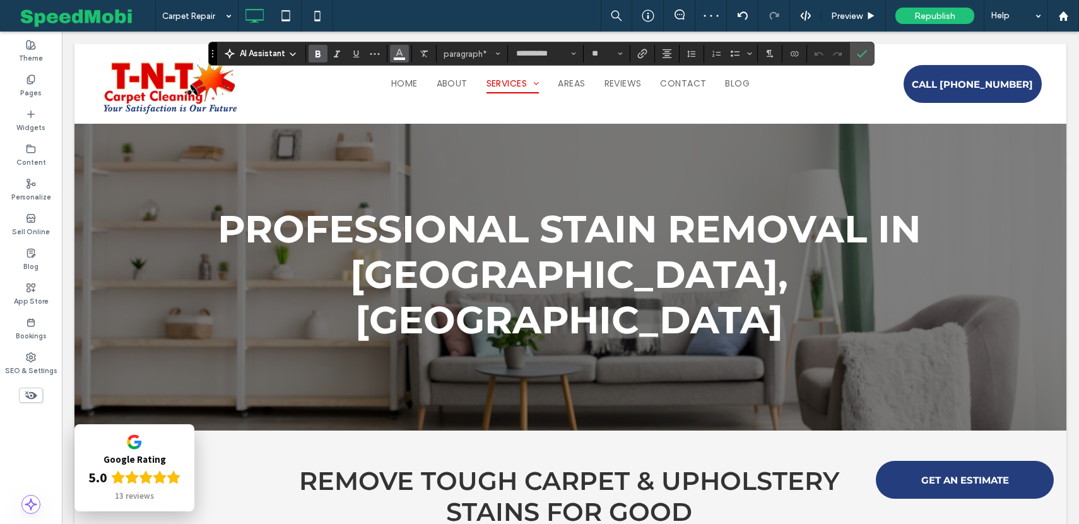
click at [402, 52] on icon "Color" at bounding box center [399, 52] width 10 height 10
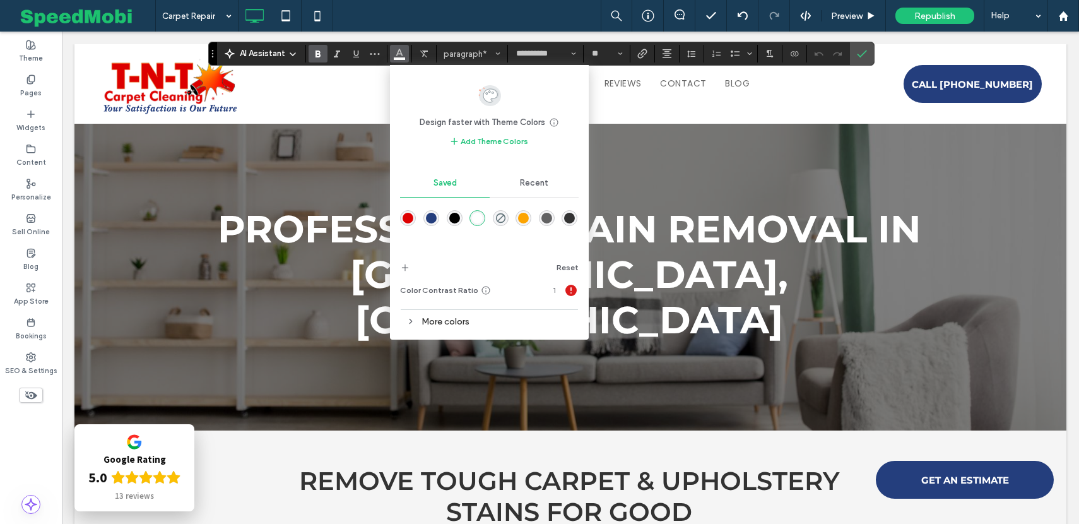
click at [437, 218] on div "rgba(36,62,125,1)" at bounding box center [431, 218] width 16 height 16
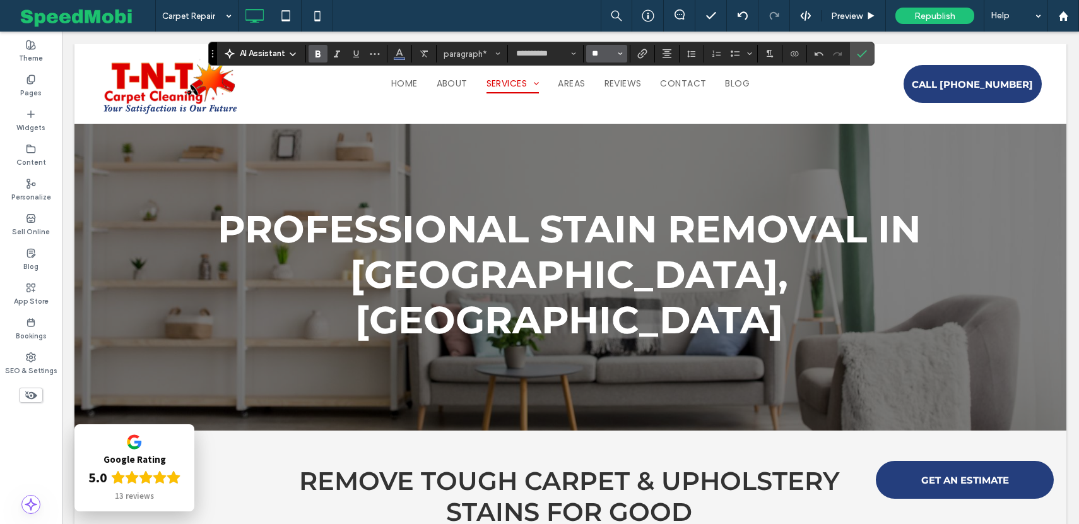
click at [612, 57] on input "**" at bounding box center [603, 54] width 25 height 10
click at [607, 183] on label "48" at bounding box center [606, 175] width 40 height 18
type input "**"
click at [856, 53] on label "Confirm" at bounding box center [861, 53] width 19 height 23
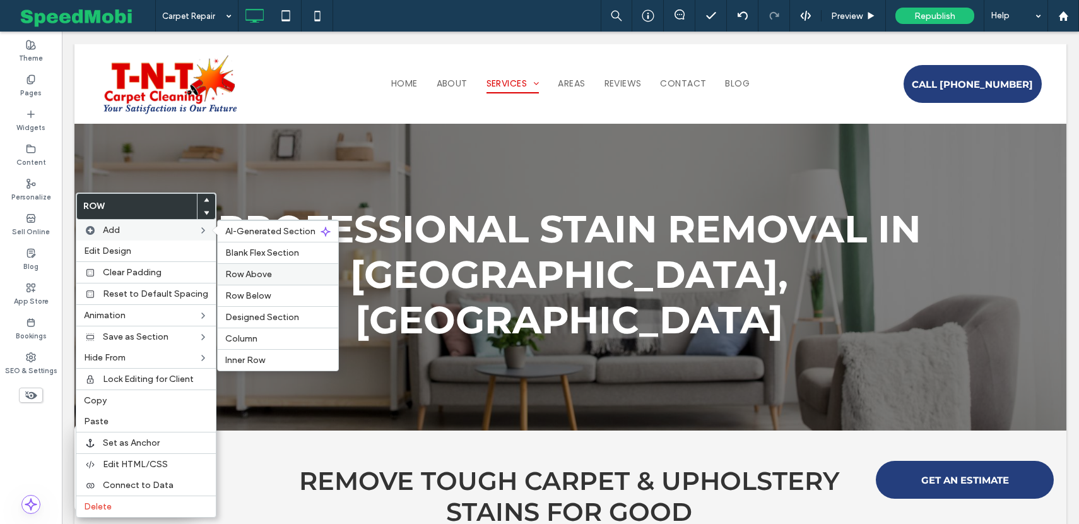
click at [233, 271] on span "Row Above" at bounding box center [248, 274] width 47 height 11
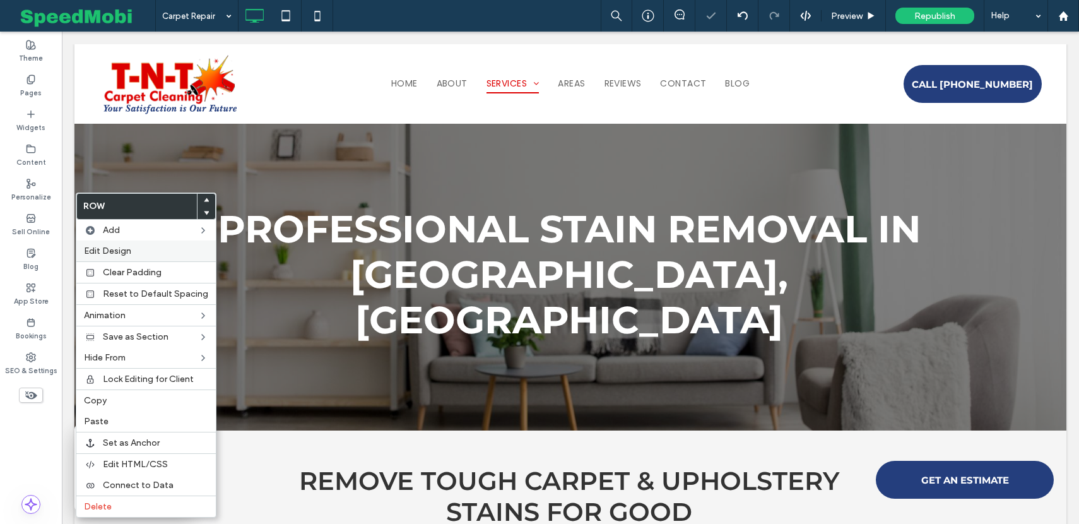
click at [128, 250] on span "Edit Design" at bounding box center [107, 250] width 47 height 11
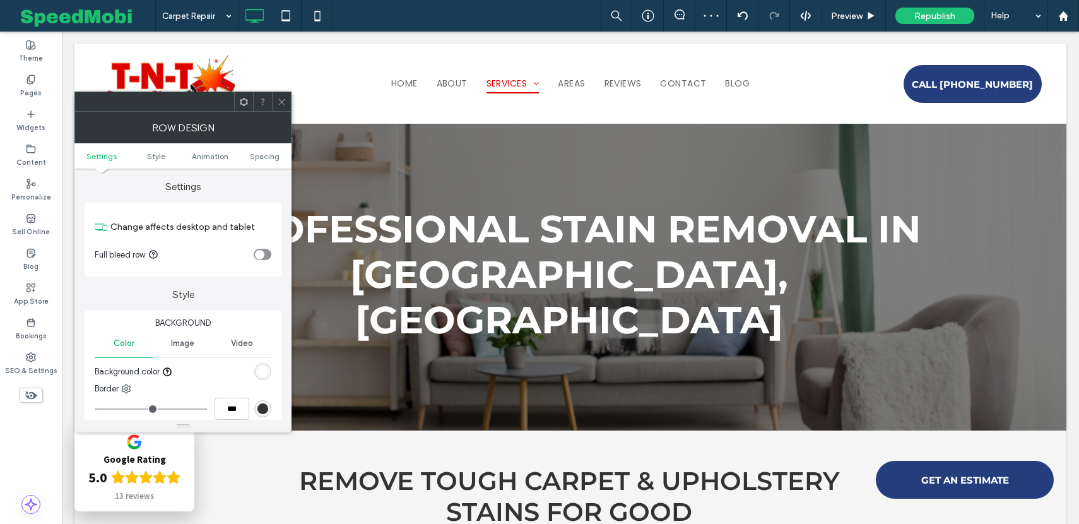
click at [262, 363] on div "rgb(255, 255, 255)" at bounding box center [262, 371] width 17 height 17
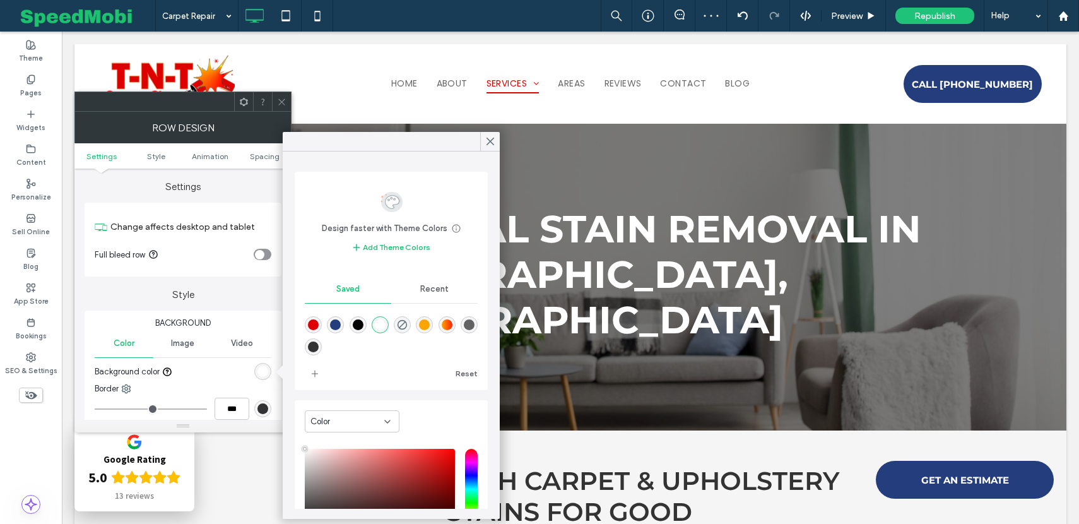
click at [336, 319] on div "rgba(36,62,125,1)" at bounding box center [335, 324] width 11 height 11
type input "*******"
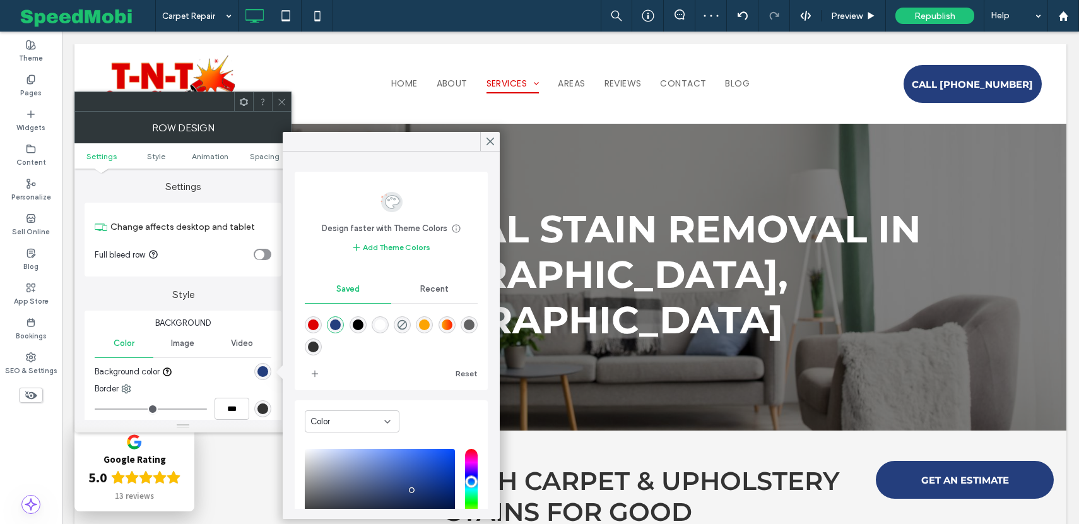
click at [279, 102] on icon at bounding box center [281, 101] width 9 height 9
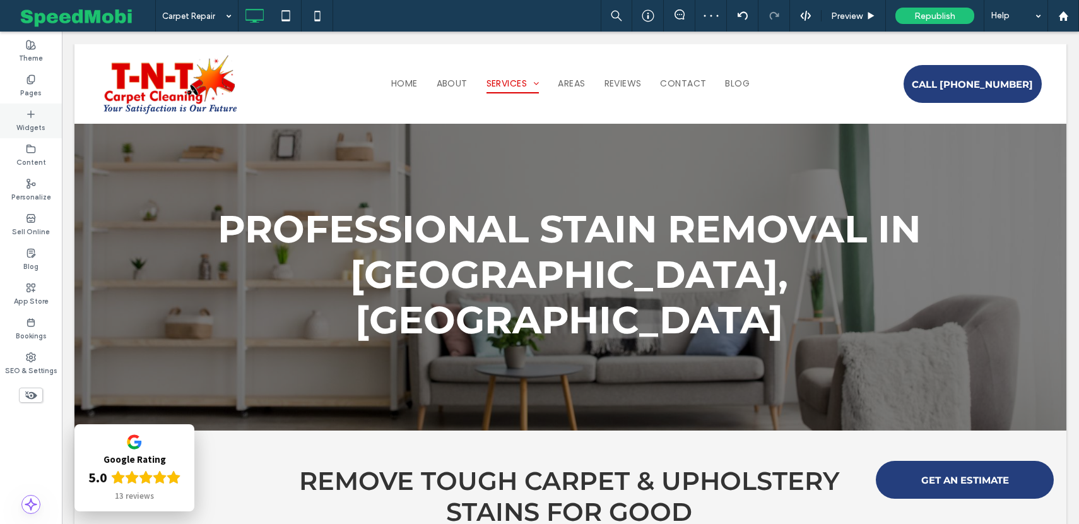
click at [45, 120] on div "Widgets" at bounding box center [31, 120] width 62 height 35
type input "*******"
type input "**"
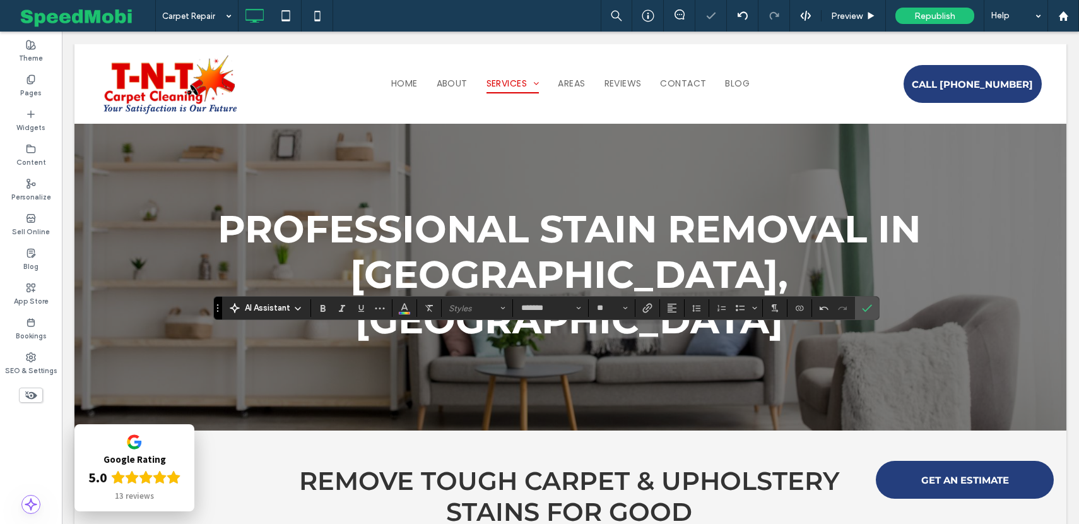
type input "*"
type input "**********"
type input "**"
type input "*******"
type input "**"
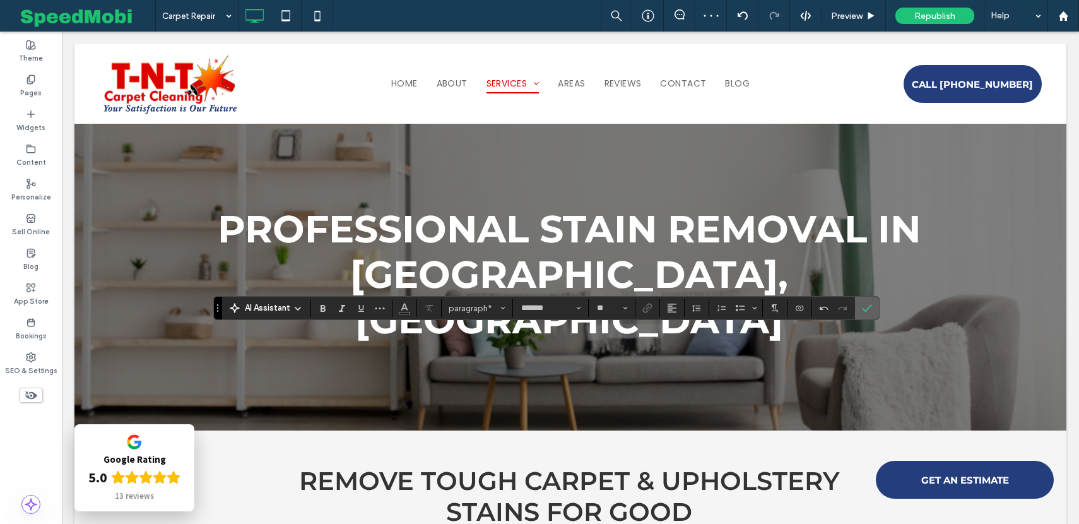
click at [866, 312] on icon "Confirm" at bounding box center [867, 308] width 10 height 10
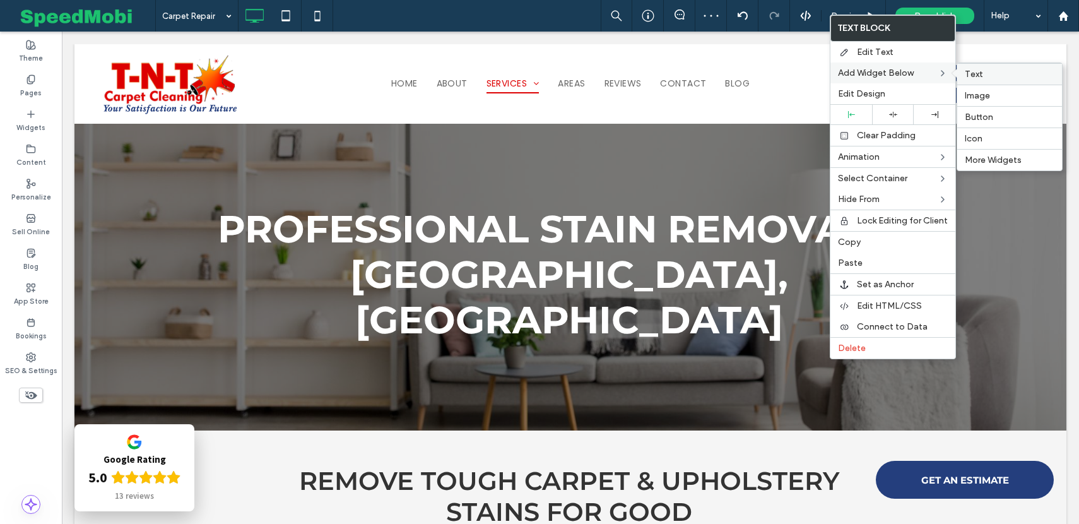
click at [965, 75] on span "Text" at bounding box center [974, 74] width 18 height 11
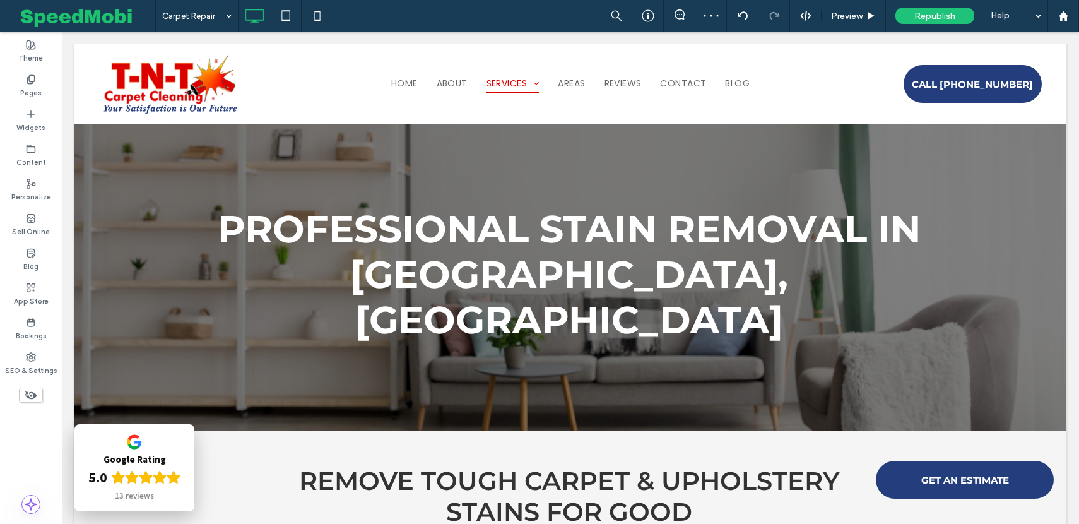
type input "*******"
type input "**"
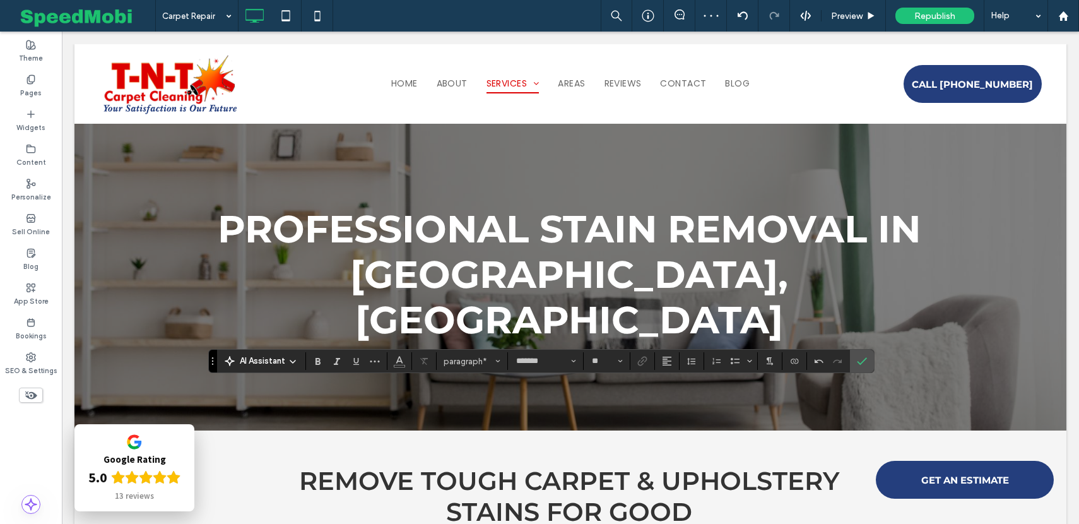
type input "**********"
type input "**"
click at [607, 361] on input "**" at bounding box center [603, 361] width 25 height 10
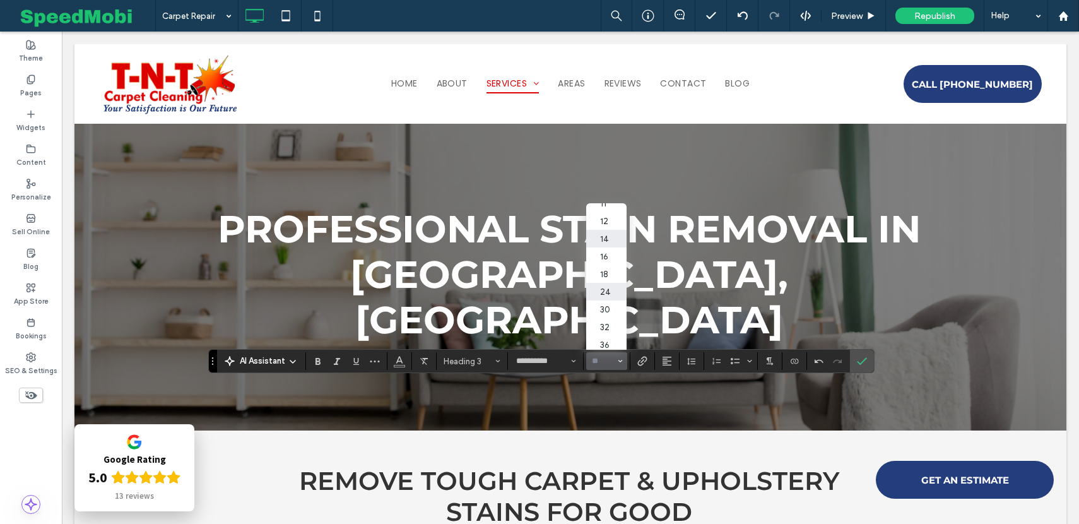
scroll to position [74, 0]
click at [608, 324] on label "32" at bounding box center [606, 315] width 40 height 18
type input "**"
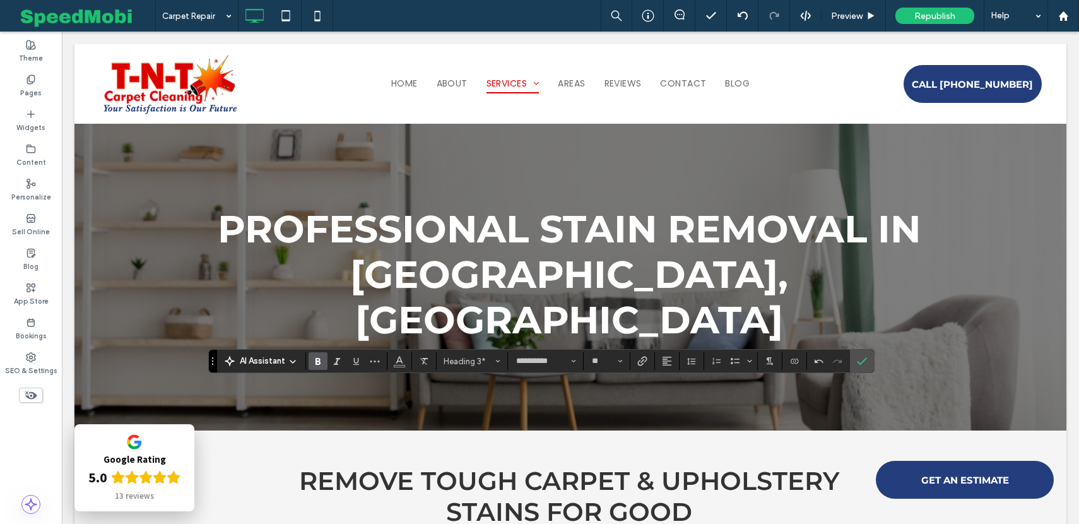
click at [317, 365] on icon "Bold" at bounding box center [318, 361] width 10 height 10
click at [408, 365] on button "Color" at bounding box center [399, 361] width 19 height 18
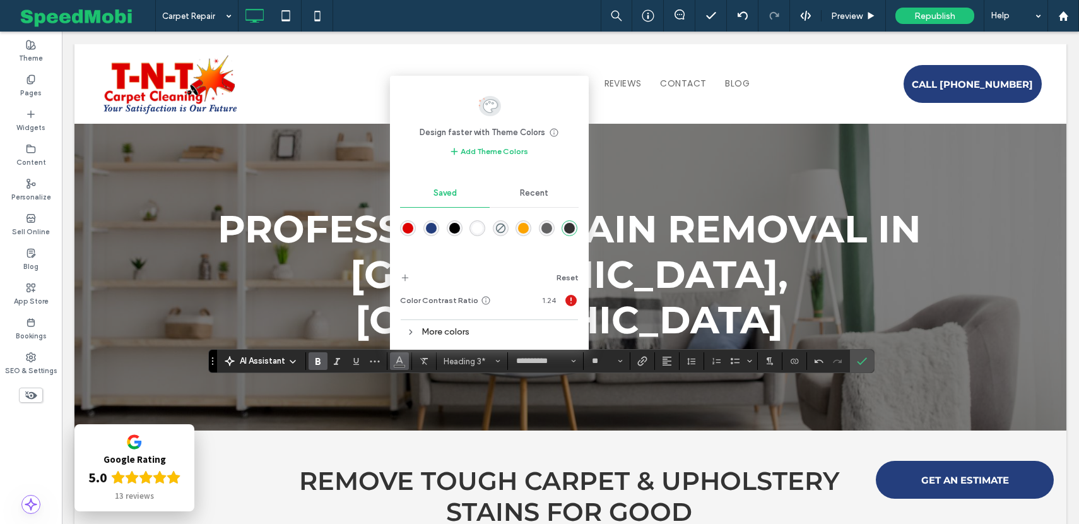
click at [478, 230] on div "rgba(255,255,255,1)" at bounding box center [477, 228] width 11 height 11
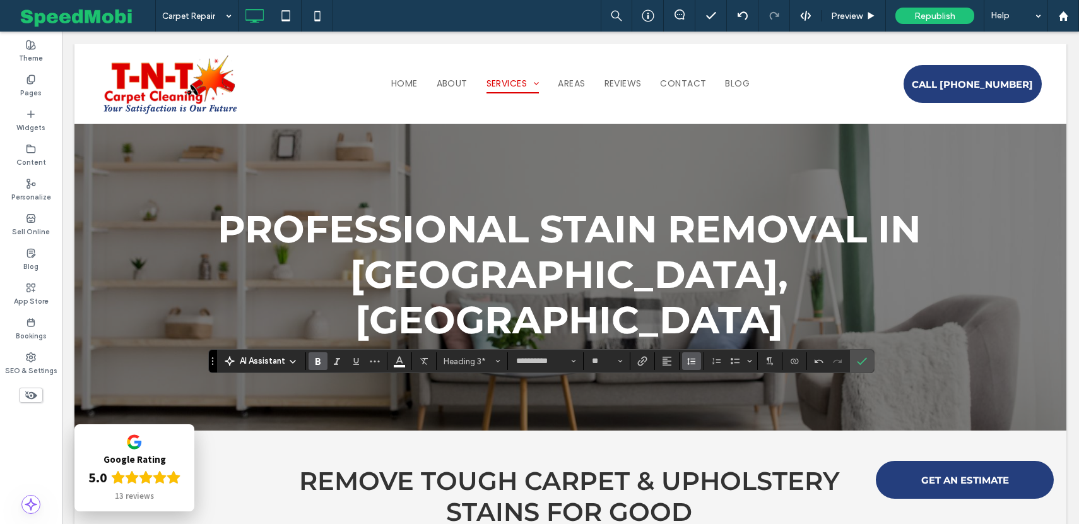
click at [683, 361] on button "Line Height" at bounding box center [691, 361] width 19 height 18
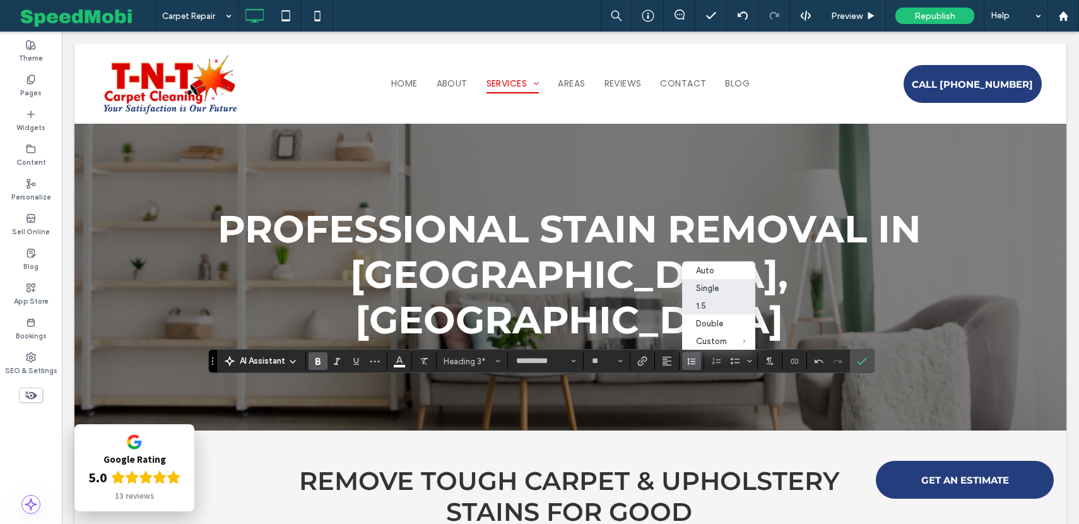
click at [702, 310] on label "1.5" at bounding box center [719, 306] width 74 height 18
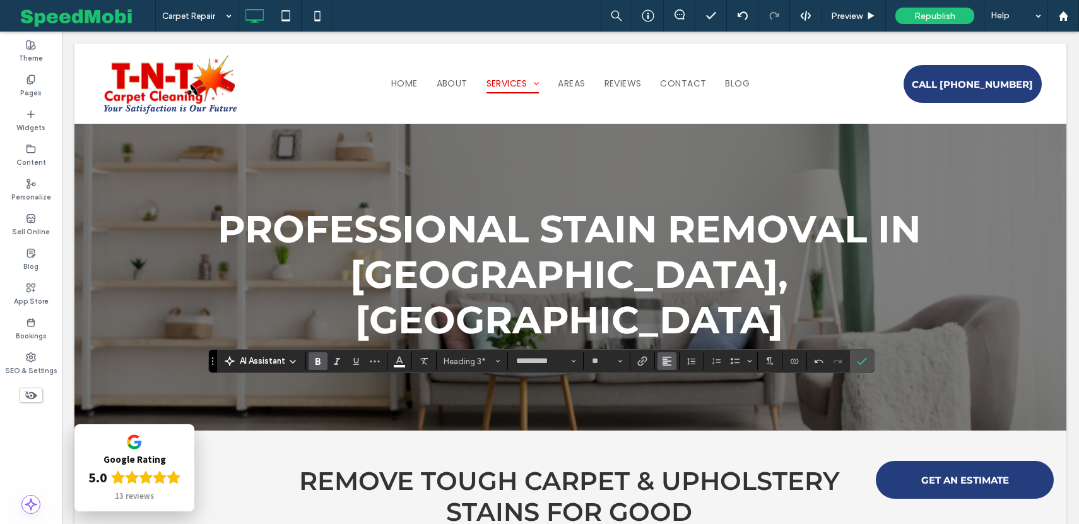
click at [665, 357] on use "Alignment" at bounding box center [667, 361] width 9 height 9
click at [675, 302] on icon "ui.textEditor.alignment.center" at bounding box center [676, 304] width 10 height 10
click at [858, 357] on icon "Confirm" at bounding box center [862, 361] width 10 height 10
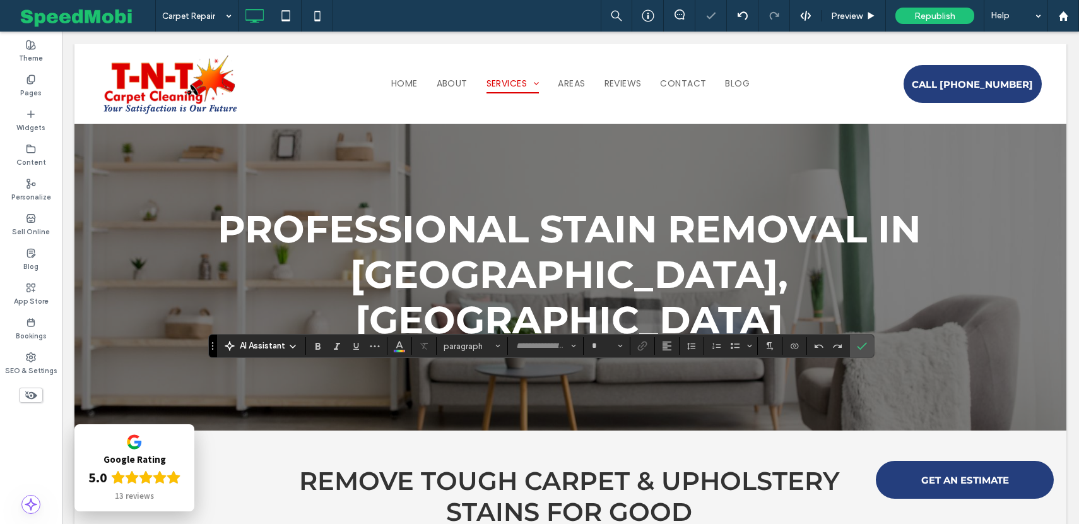
type input "*******"
type input "**"
click at [671, 350] on icon "Alignment" at bounding box center [667, 346] width 10 height 10
click at [675, 285] on icon "ui.textEditor.alignment.center" at bounding box center [676, 289] width 10 height 10
click at [393, 345] on button "Color" at bounding box center [399, 346] width 19 height 18
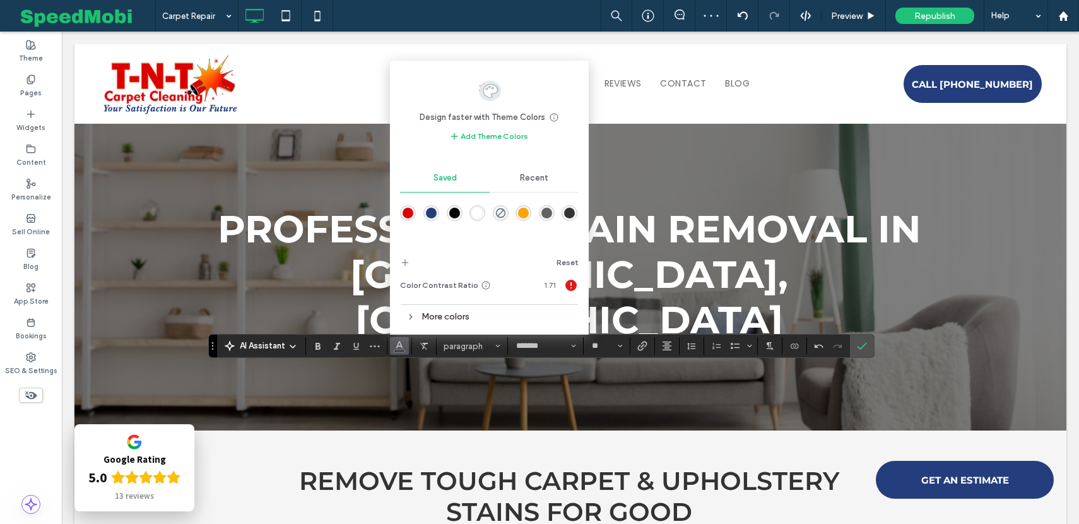
click at [476, 216] on div "rgba(255,255,255,1)" at bounding box center [477, 213] width 11 height 11
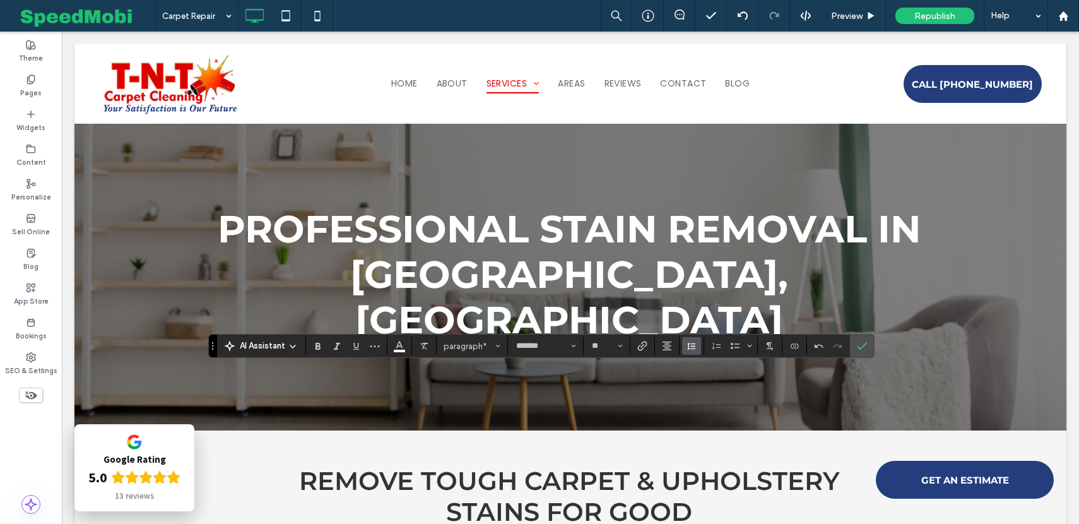
click at [692, 339] on span "Line Height" at bounding box center [692, 346] width 10 height 16
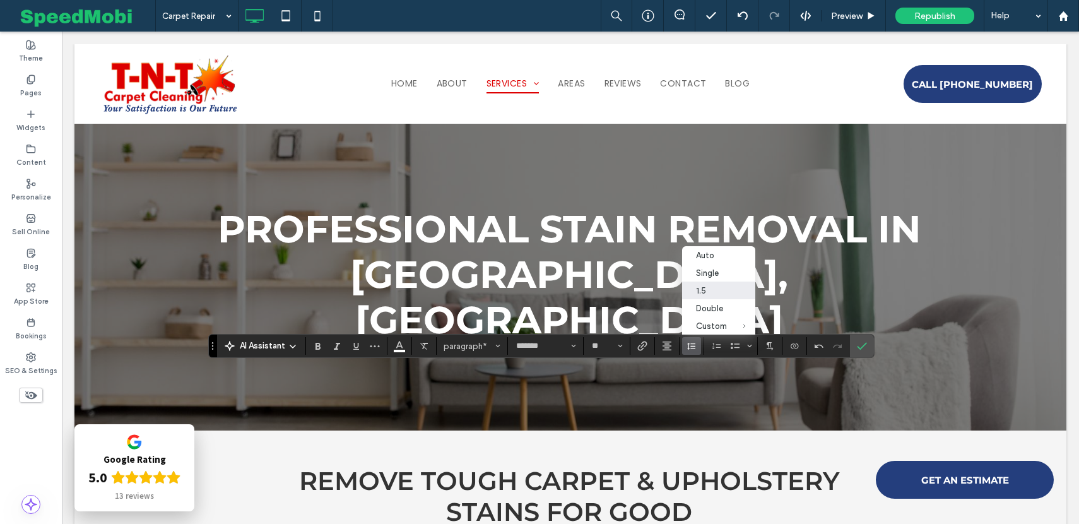
click at [707, 288] on div "1.5" at bounding box center [711, 290] width 31 height 9
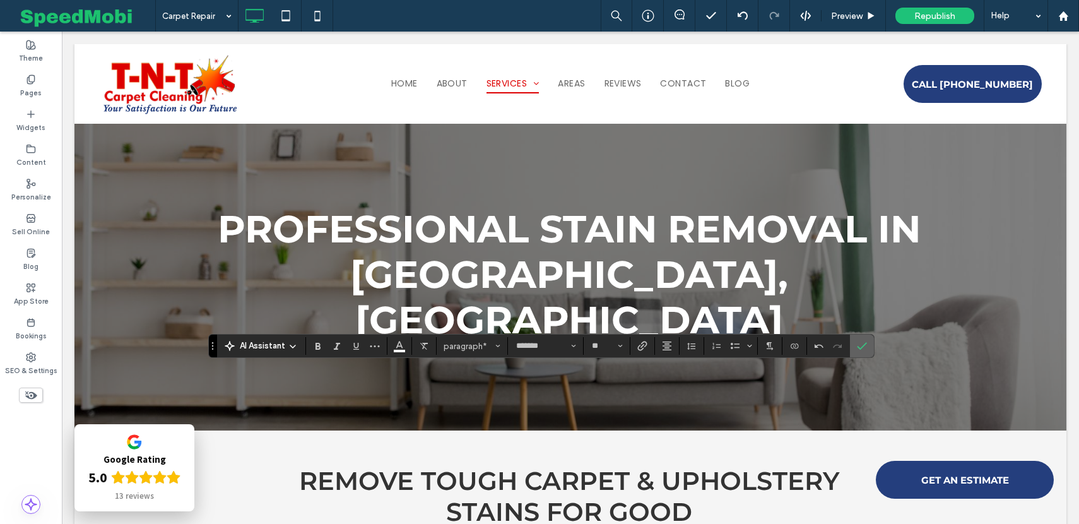
click at [867, 350] on label "Confirm" at bounding box center [861, 345] width 19 height 23
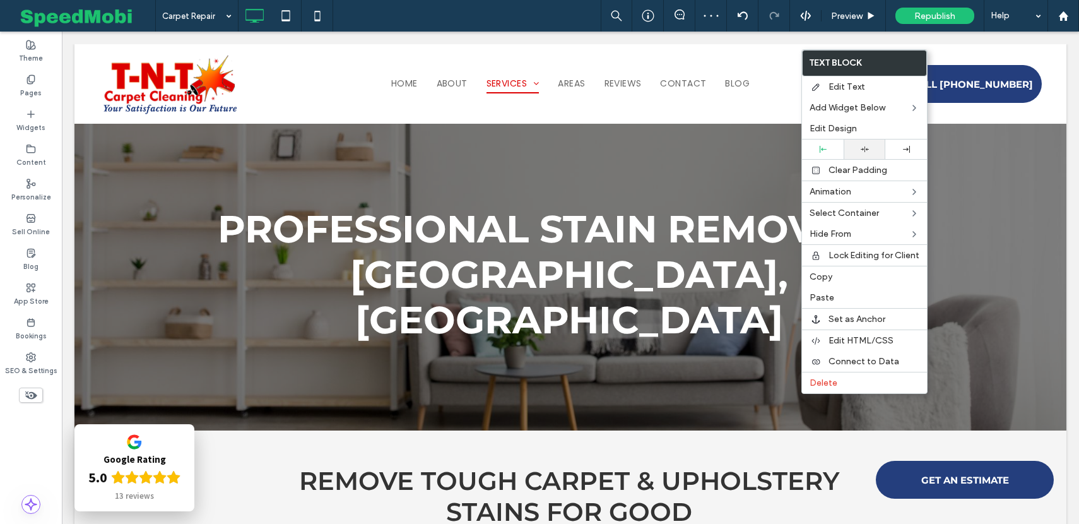
click at [863, 146] on icon at bounding box center [865, 149] width 8 height 8
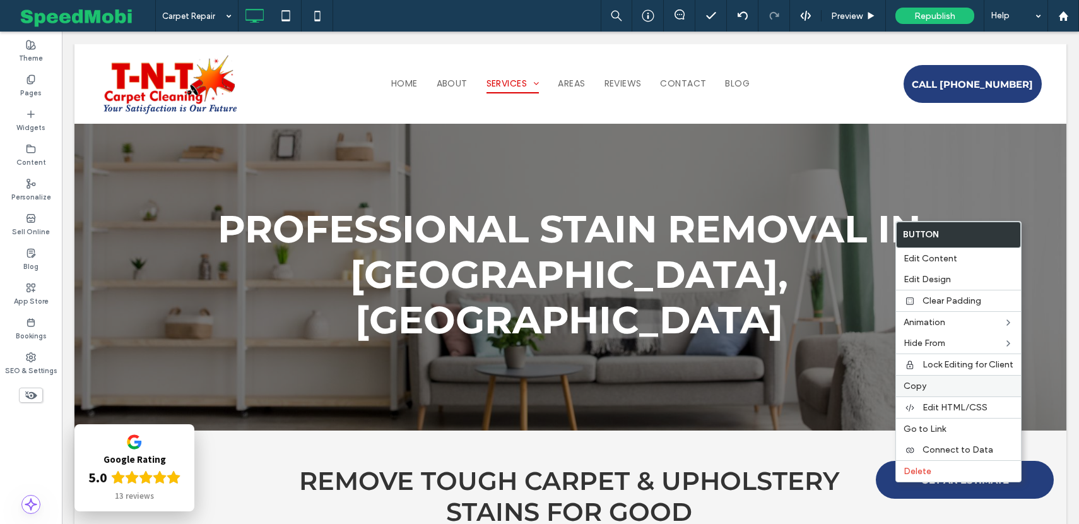
click at [919, 382] on span "Copy" at bounding box center [915, 385] width 23 height 11
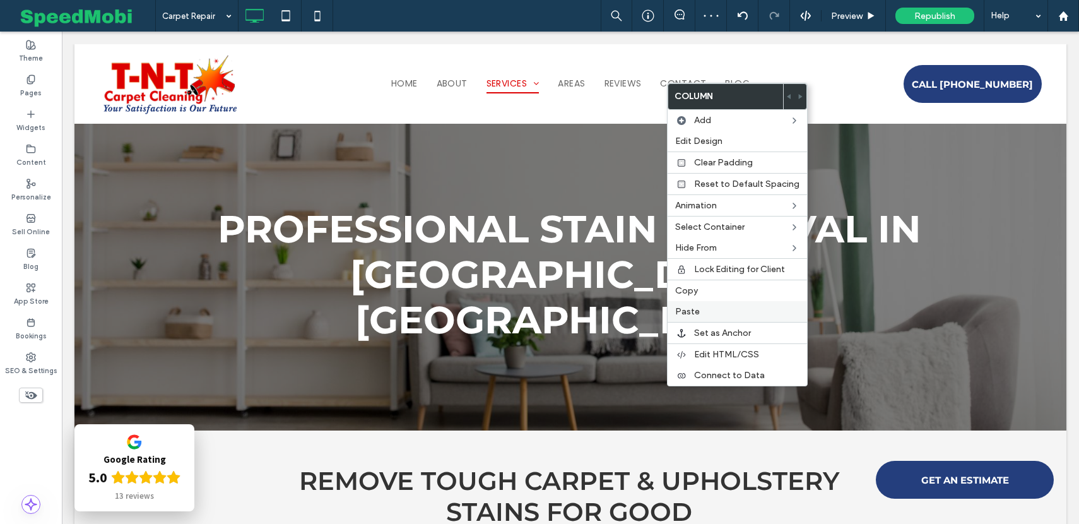
click at [693, 312] on span "Paste" at bounding box center [687, 311] width 25 height 11
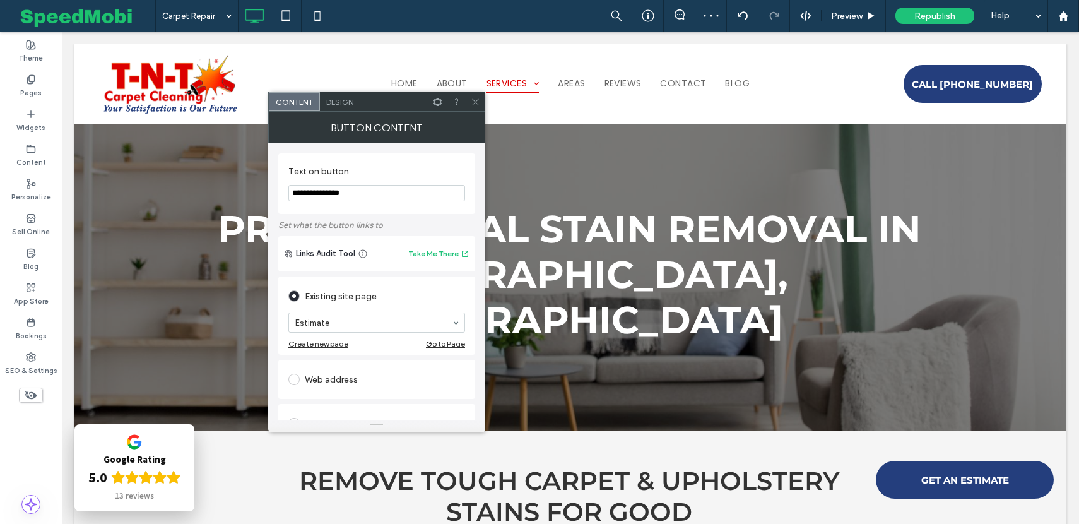
click at [331, 100] on span "Design" at bounding box center [339, 101] width 27 height 9
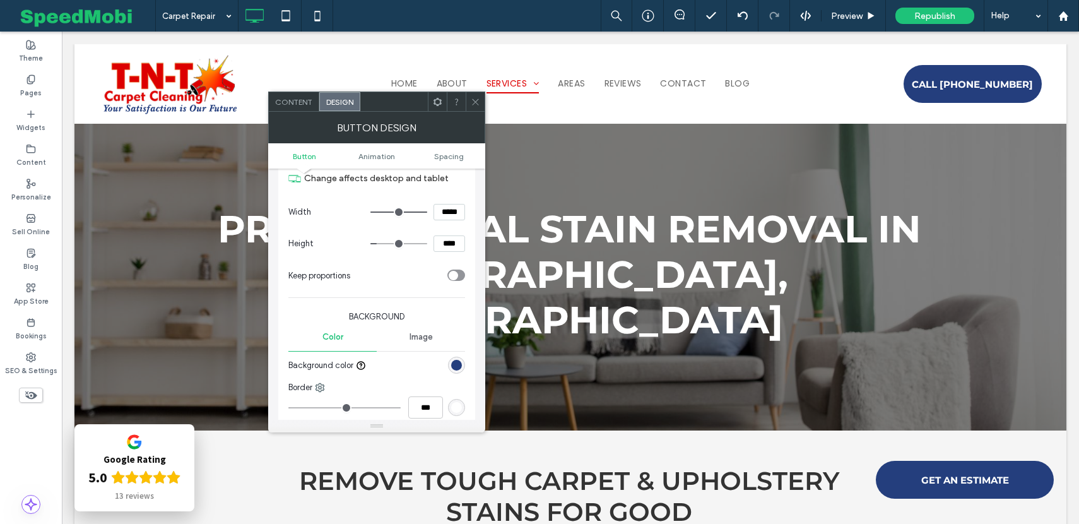
scroll to position [174, 0]
click at [449, 357] on div "rgb(36, 62, 125)" at bounding box center [456, 362] width 17 height 17
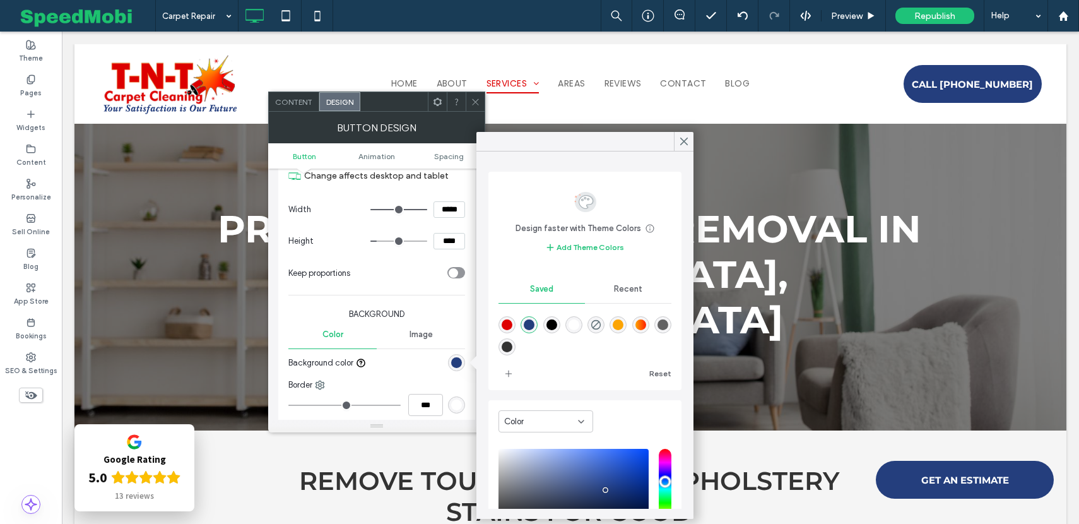
click at [576, 324] on div "rgba(255,255,255,1)" at bounding box center [574, 324] width 11 height 11
type input "*******"
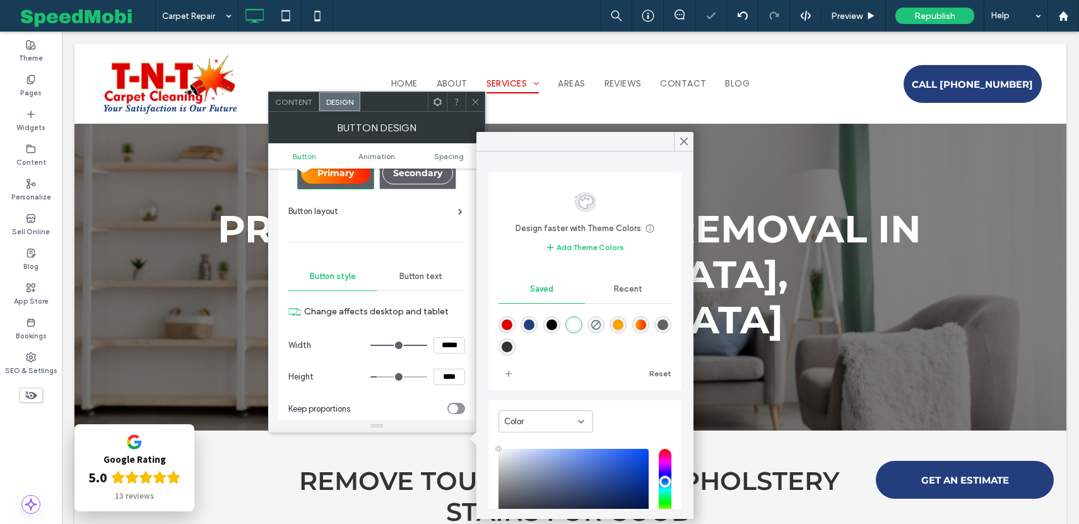
scroll to position [35, 0]
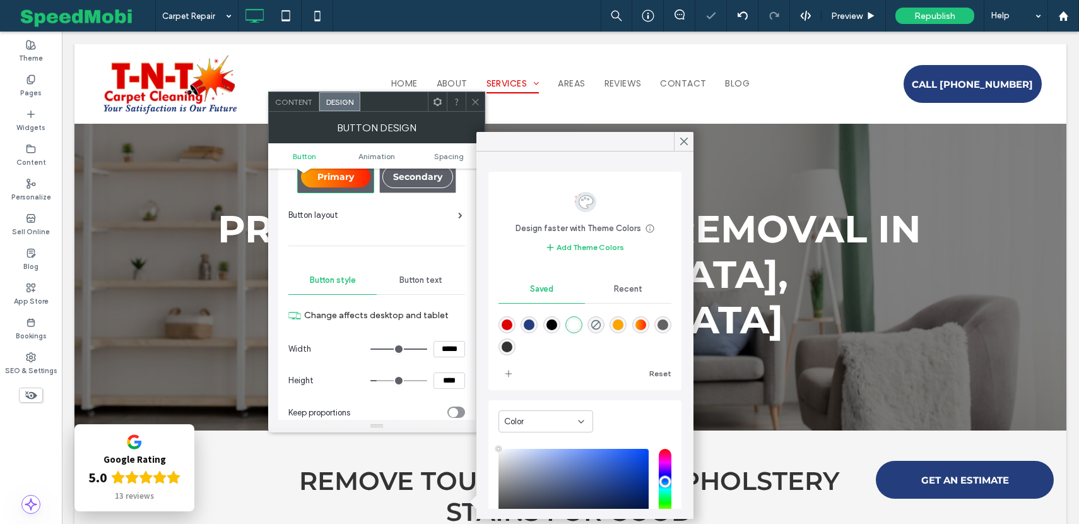
click at [428, 283] on span "Button text" at bounding box center [420, 280] width 43 height 10
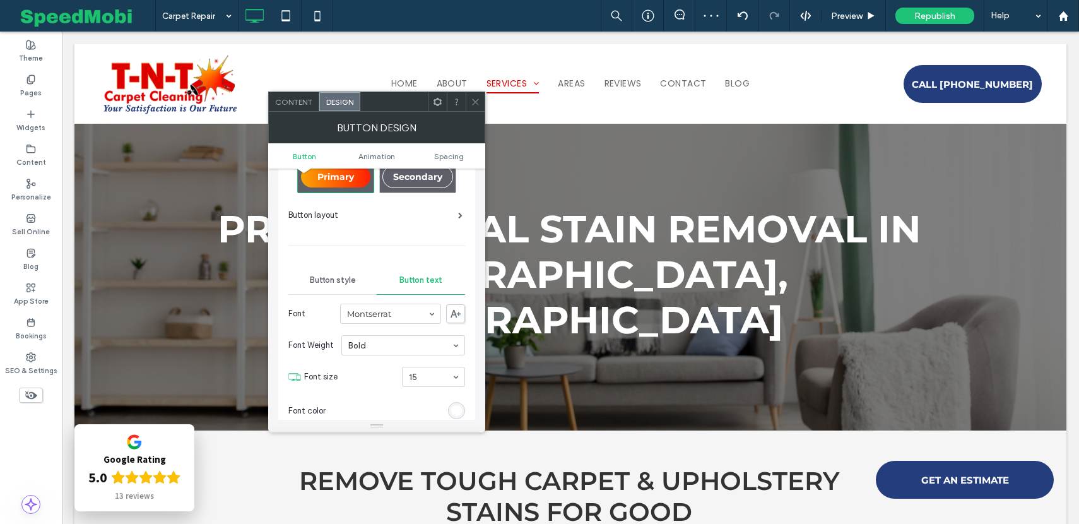
click at [457, 410] on div "rgb(255, 255, 255)" at bounding box center [456, 410] width 11 height 11
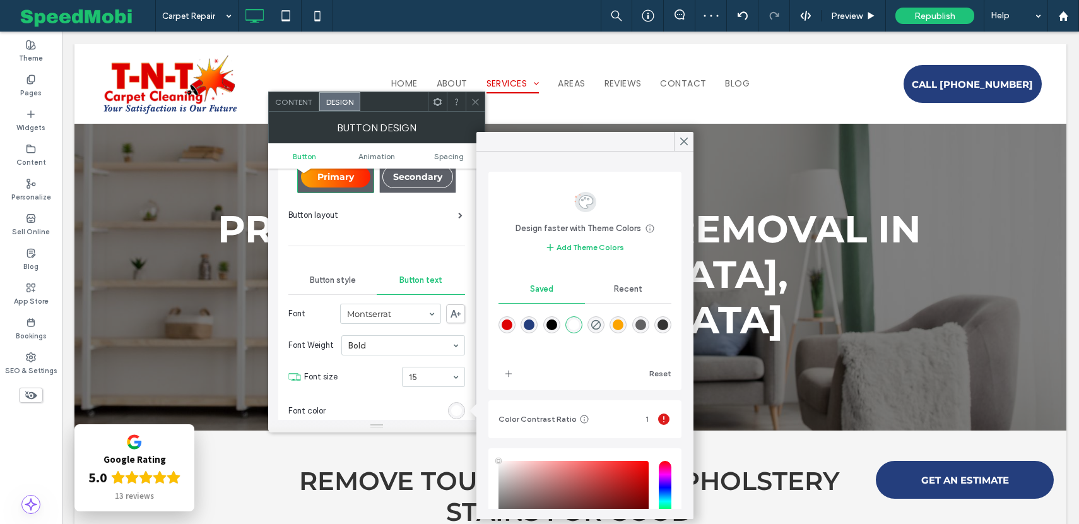
click at [528, 322] on div "rgba(36,62,125,1)" at bounding box center [529, 324] width 11 height 11
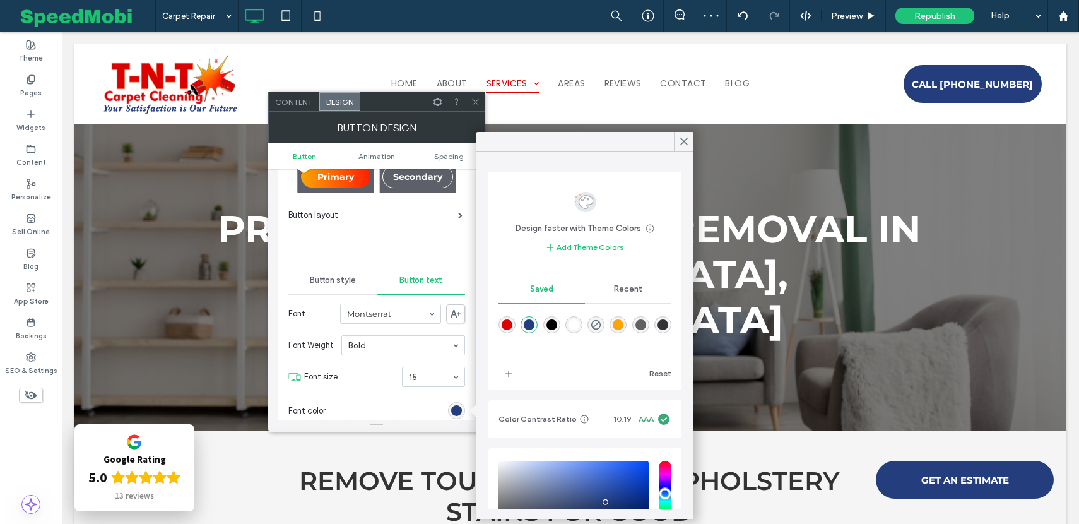
type input "*******"
click at [475, 98] on icon at bounding box center [475, 101] width 9 height 9
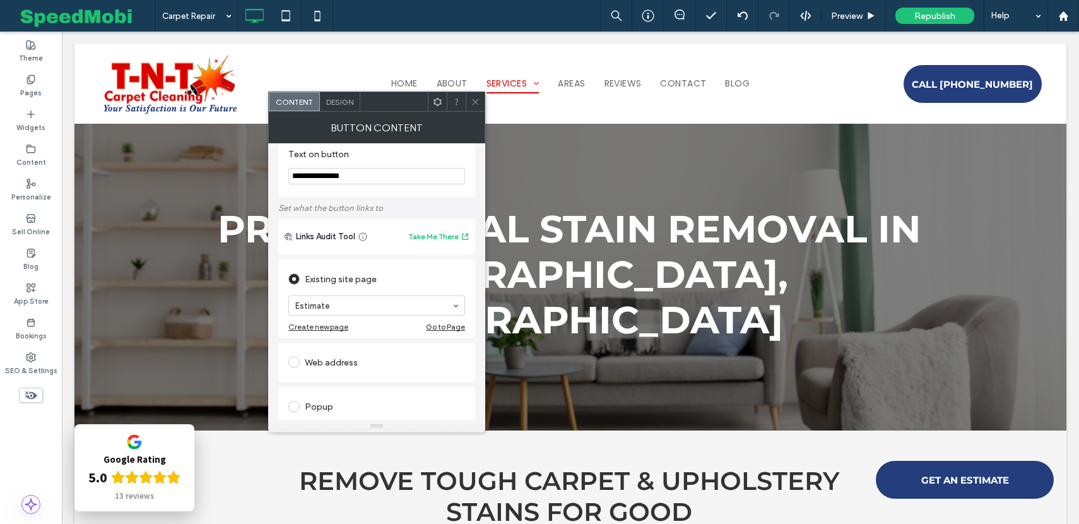
scroll to position [20, 0]
click at [471, 100] on icon at bounding box center [475, 101] width 9 height 9
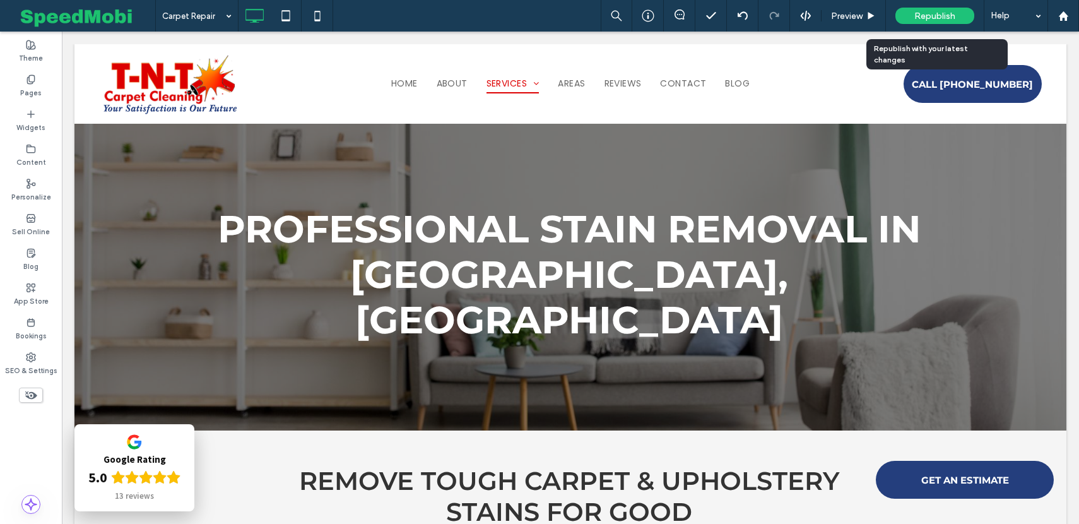
click at [926, 18] on span "Republish" at bounding box center [934, 16] width 41 height 11
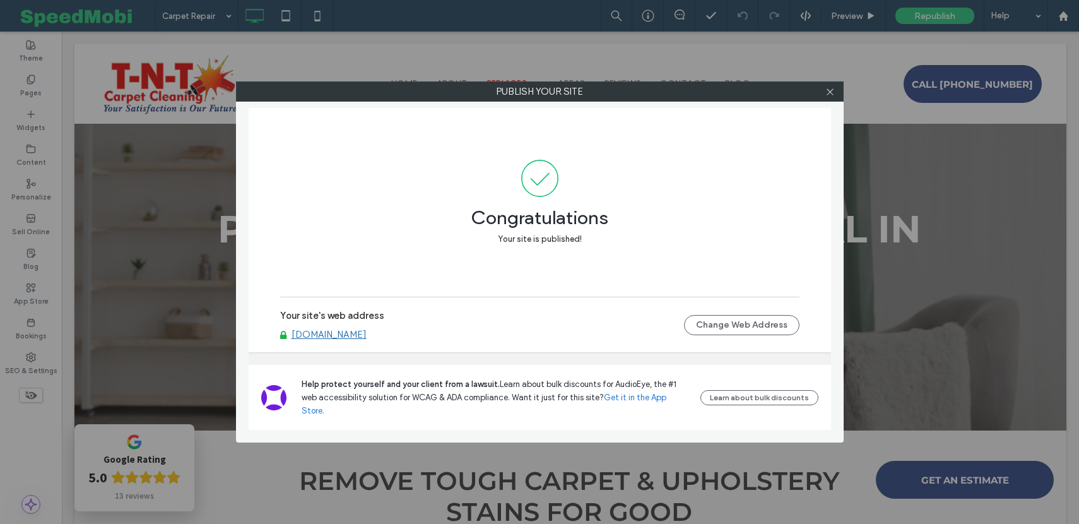
click at [837, 85] on div at bounding box center [830, 91] width 19 height 19
click at [830, 89] on icon at bounding box center [829, 91] width 9 height 9
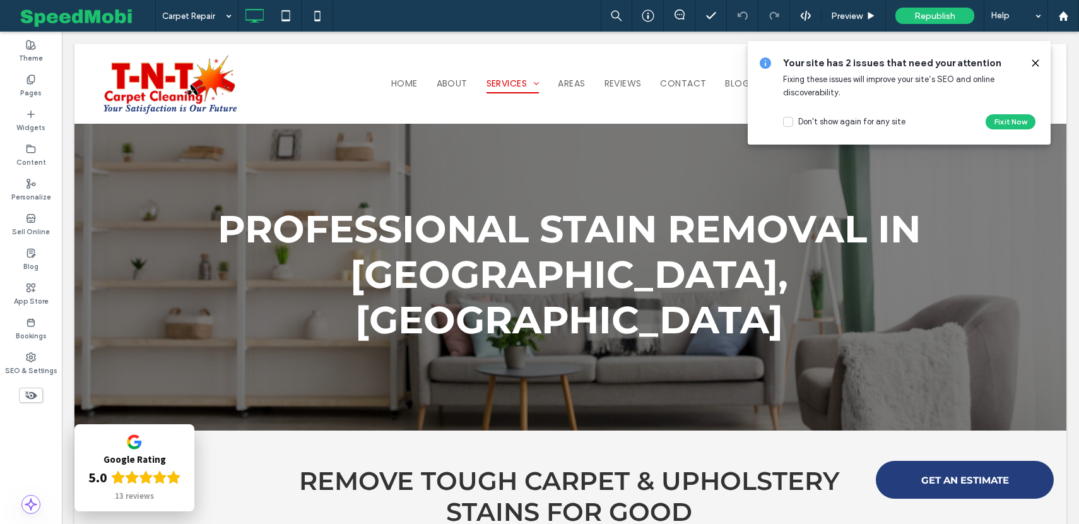
click at [1034, 61] on icon at bounding box center [1035, 63] width 10 height 10
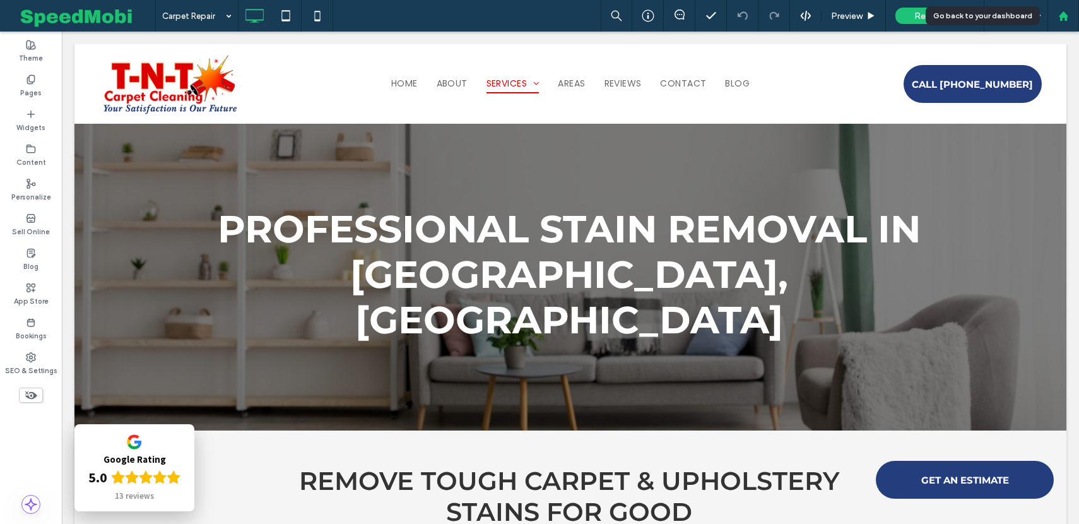
click at [1064, 21] on div at bounding box center [1063, 16] width 32 height 32
